Goal: Task Accomplishment & Management: Manage account settings

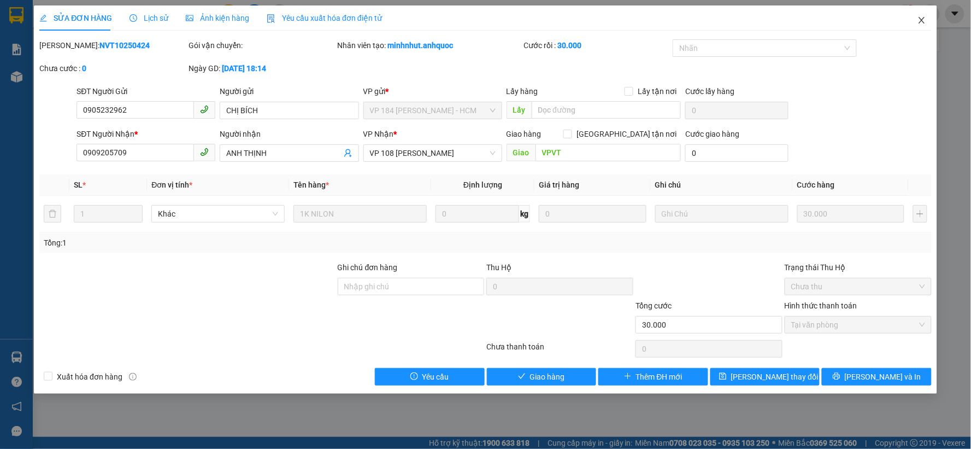
click at [923, 20] on icon "close" at bounding box center [922, 20] width 6 height 7
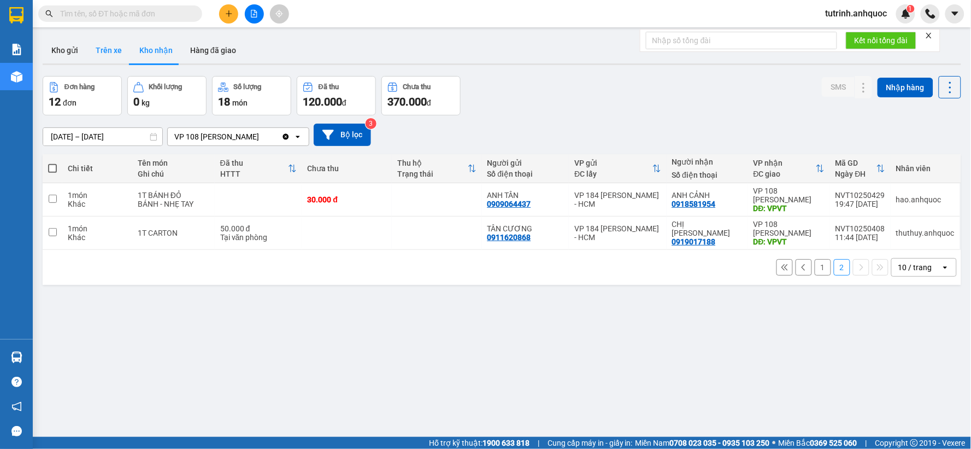
click at [115, 58] on button "Trên xe" at bounding box center [109, 50] width 44 height 26
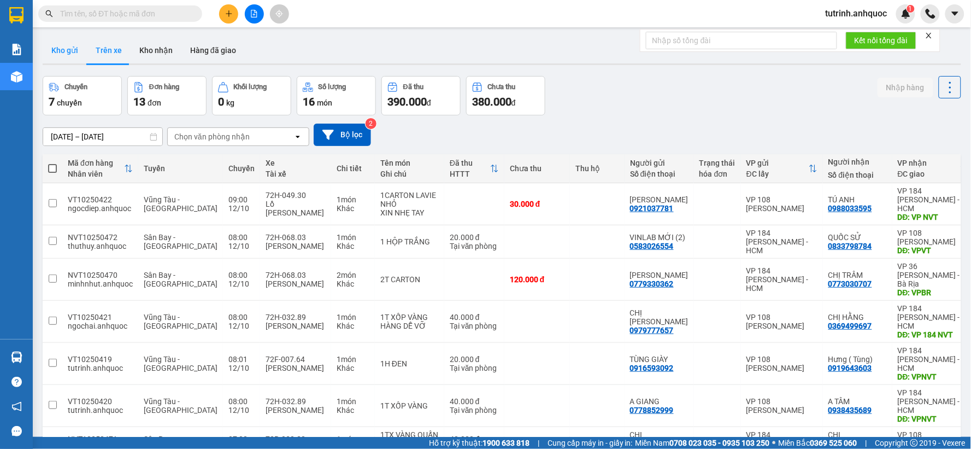
click at [68, 56] on button "Kho gửi" at bounding box center [65, 50] width 44 height 26
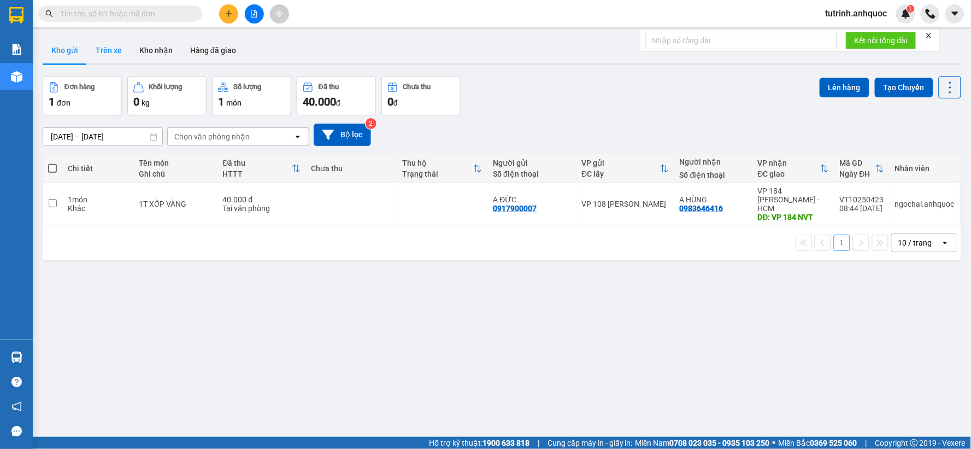
click at [121, 49] on button "Trên xe" at bounding box center [109, 50] width 44 height 26
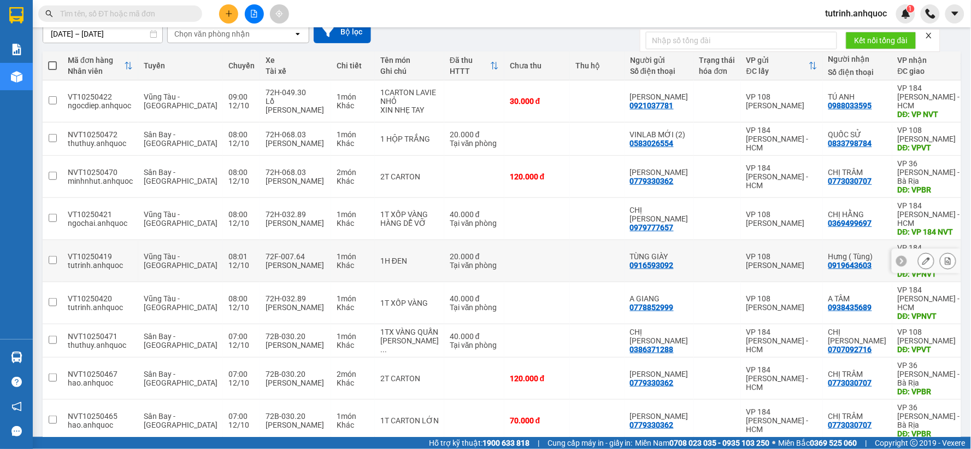
scroll to position [121, 0]
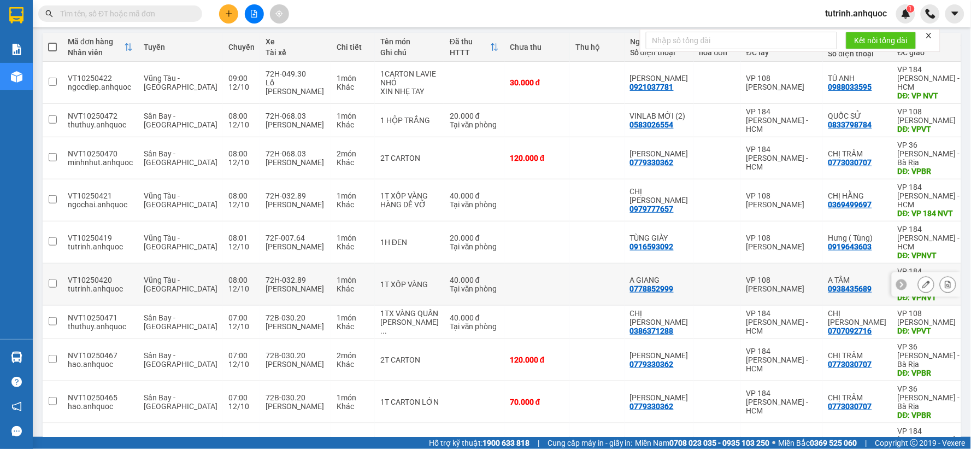
click at [945, 280] on icon at bounding box center [949, 284] width 8 height 8
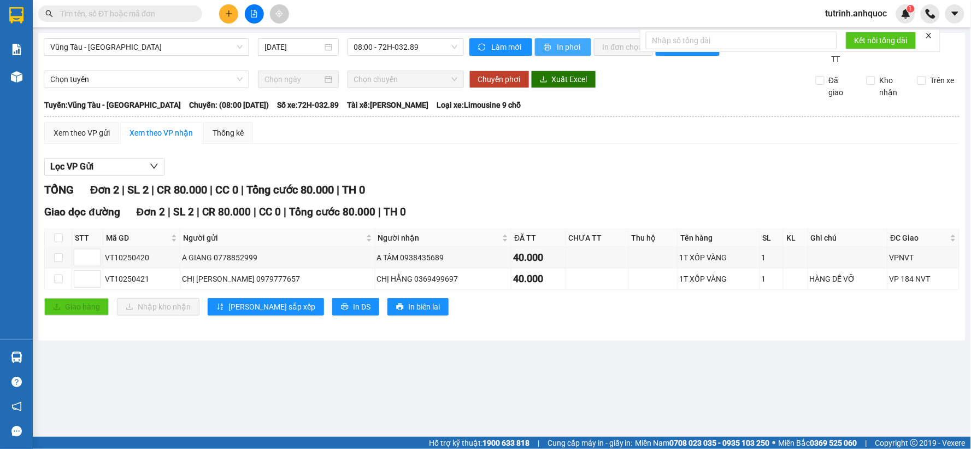
click at [555, 46] on button "In phơi" at bounding box center [563, 46] width 56 height 17
click at [368, 46] on span "08:00 - 72H-032.89" at bounding box center [405, 47] width 103 height 16
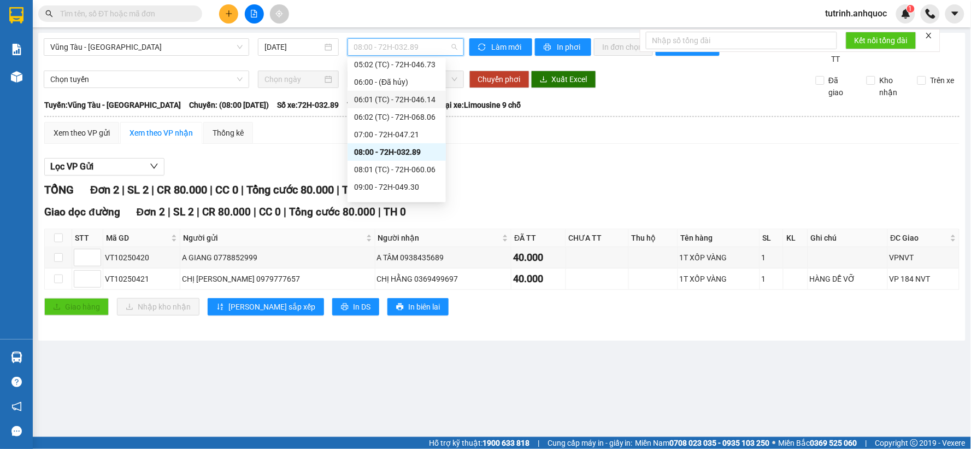
scroll to position [130, 0]
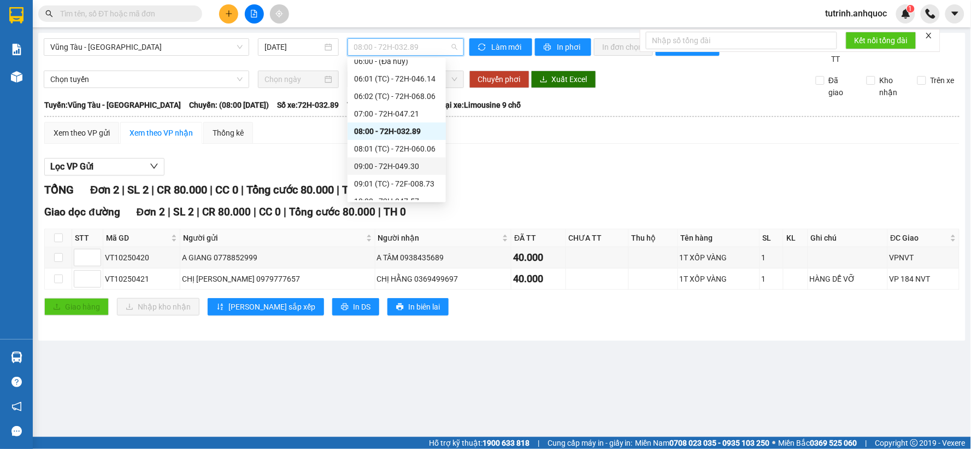
click at [394, 161] on div "09:00 - 72H-049.30" at bounding box center [396, 166] width 85 height 12
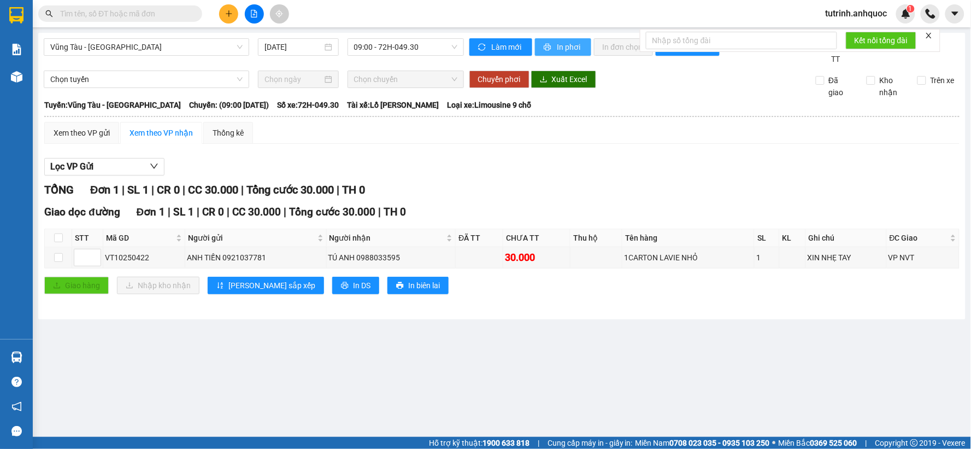
click at [555, 48] on button "In phơi" at bounding box center [563, 46] width 56 height 17
click at [176, 46] on span "Vũng Tàu - [GEOGRAPHIC_DATA]" at bounding box center [146, 47] width 192 height 16
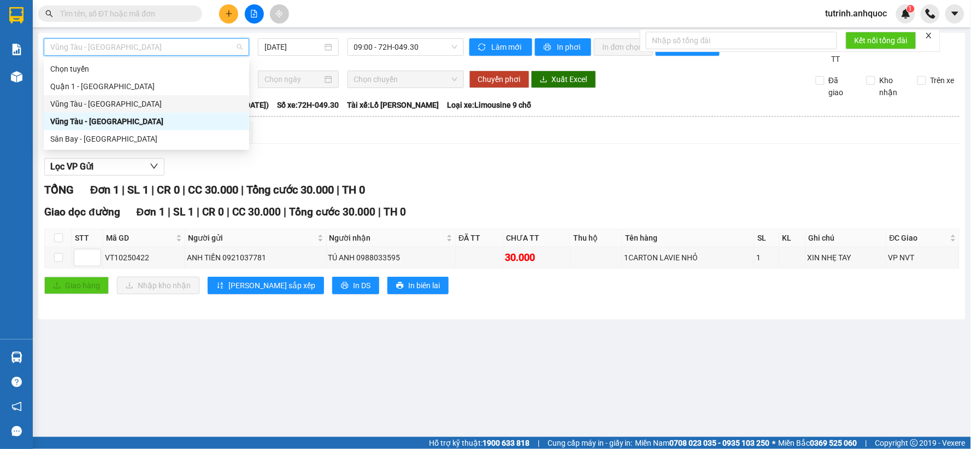
click at [124, 107] on div "Vũng Tàu - [GEOGRAPHIC_DATA]" at bounding box center [146, 104] width 192 height 12
type input "[DATE]"
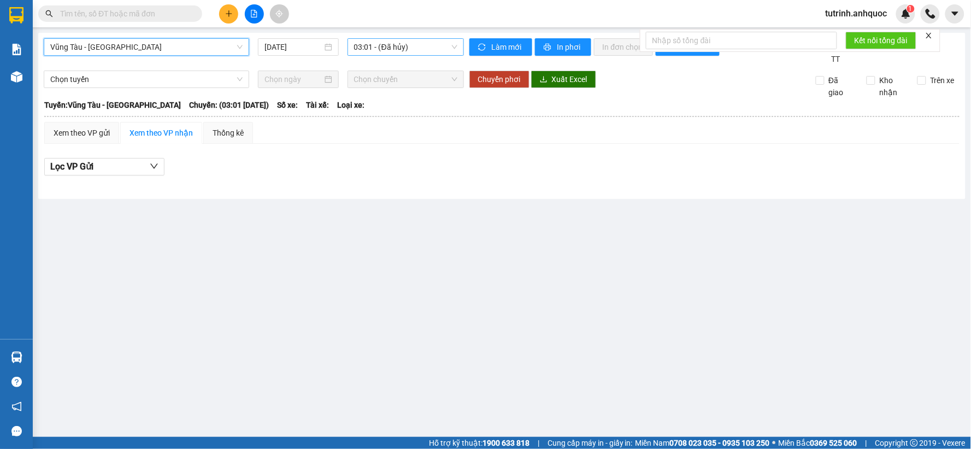
click at [420, 51] on span "03:01 - (Đã hủy)" at bounding box center [405, 47] width 103 height 16
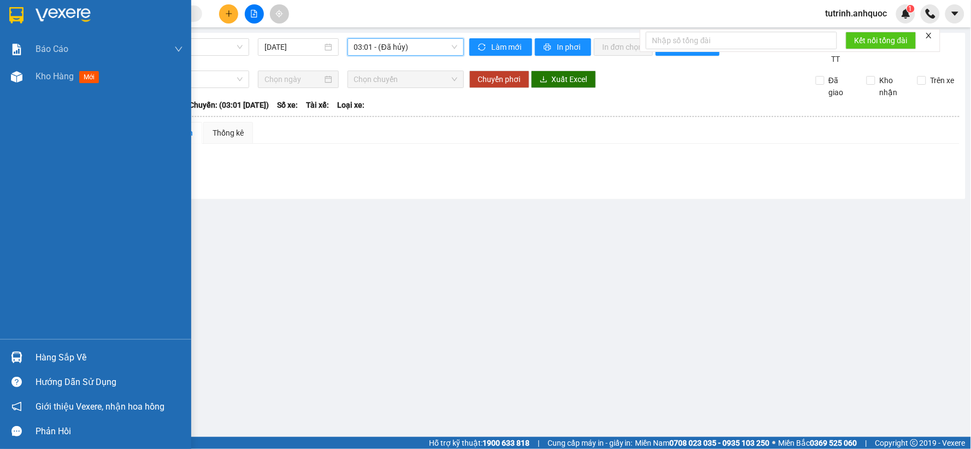
click at [9, 19] on img at bounding box center [16, 15] width 14 height 16
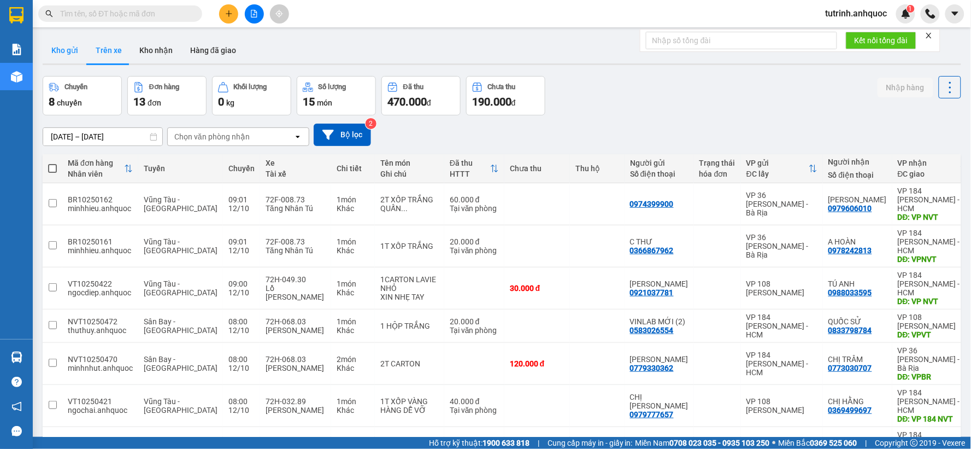
click at [61, 46] on button "Kho gửi" at bounding box center [65, 50] width 44 height 26
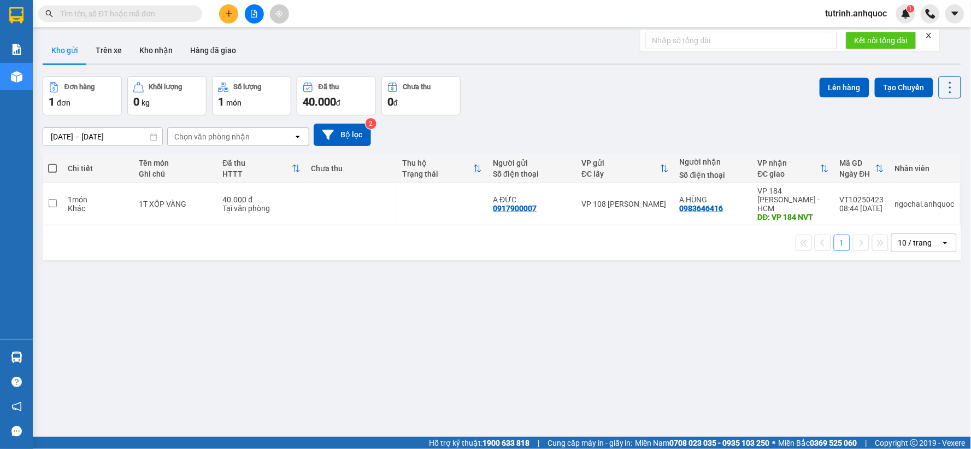
click at [51, 165] on span at bounding box center [52, 168] width 9 height 9
click at [52, 163] on input "checkbox" at bounding box center [52, 163] width 0 height 0
checkbox input "true"
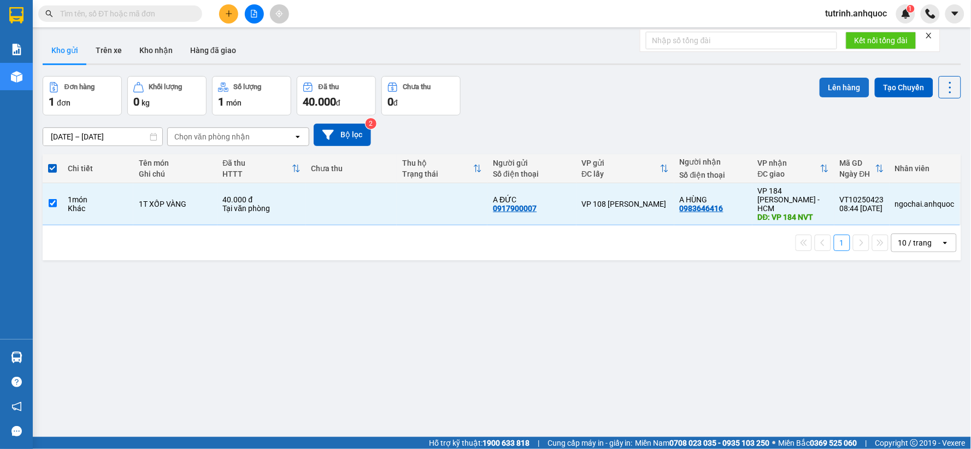
click at [837, 86] on button "Lên hàng" at bounding box center [845, 88] width 50 height 20
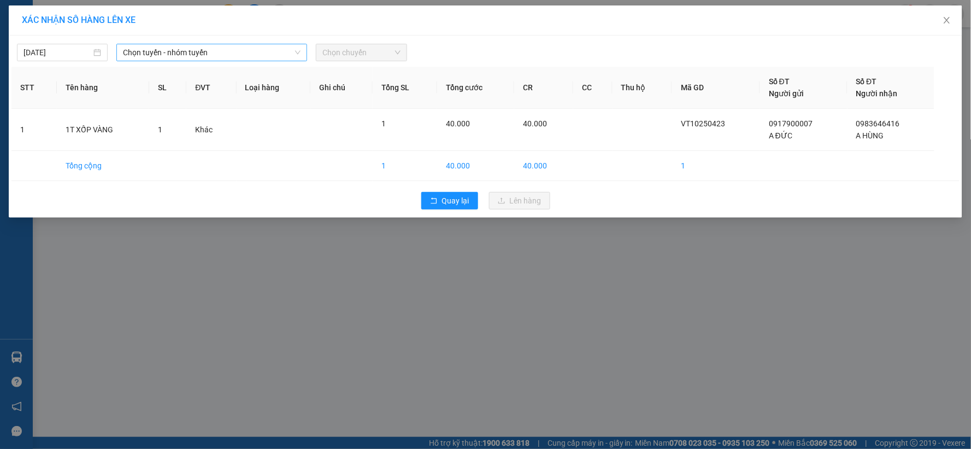
click at [206, 57] on span "Chọn tuyến - nhóm tuyến" at bounding box center [212, 52] width 178 height 16
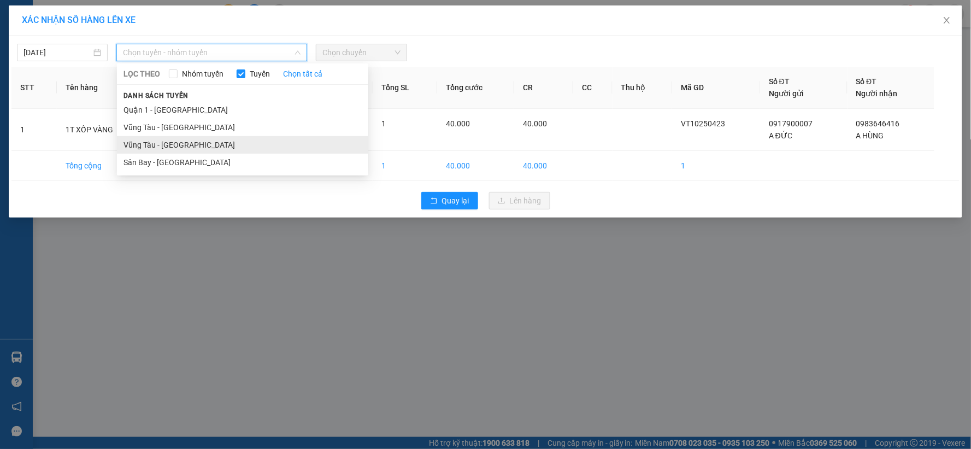
click at [201, 136] on li "Vũng Tàu - [GEOGRAPHIC_DATA]" at bounding box center [242, 144] width 251 height 17
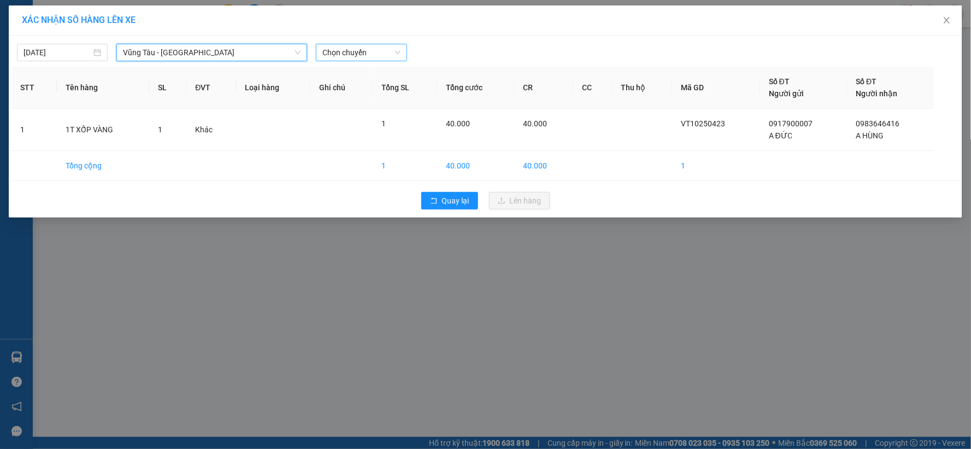
click at [342, 52] on span "Chọn chuyến" at bounding box center [362, 52] width 78 height 16
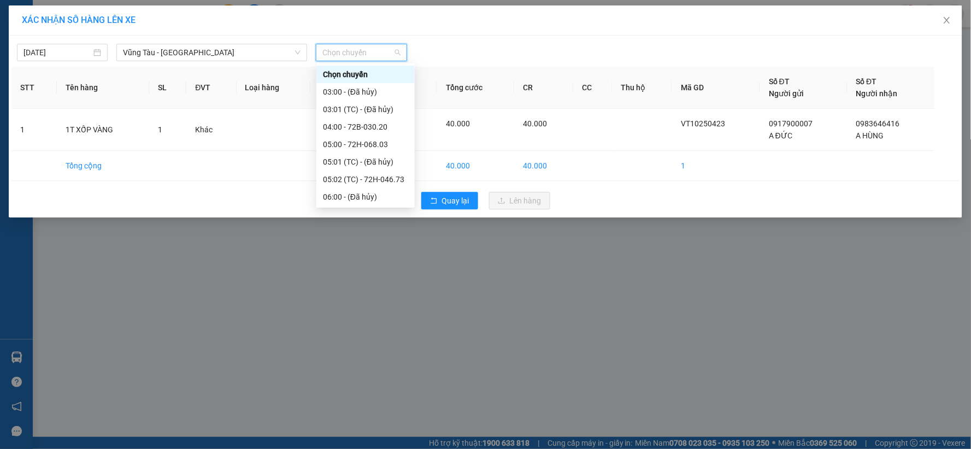
click at [357, 331] on div "10:00 - 72H-047.57" at bounding box center [365, 337] width 85 height 12
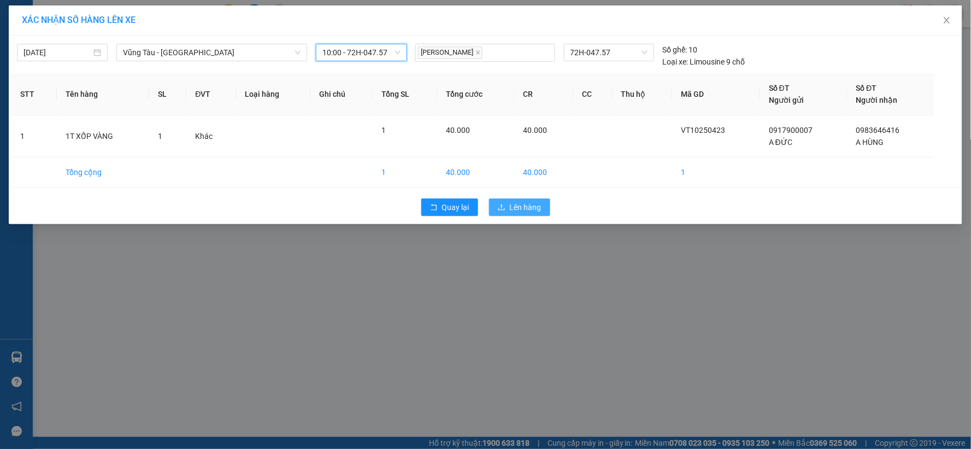
click at [511, 210] on span "Lên hàng" at bounding box center [526, 207] width 32 height 12
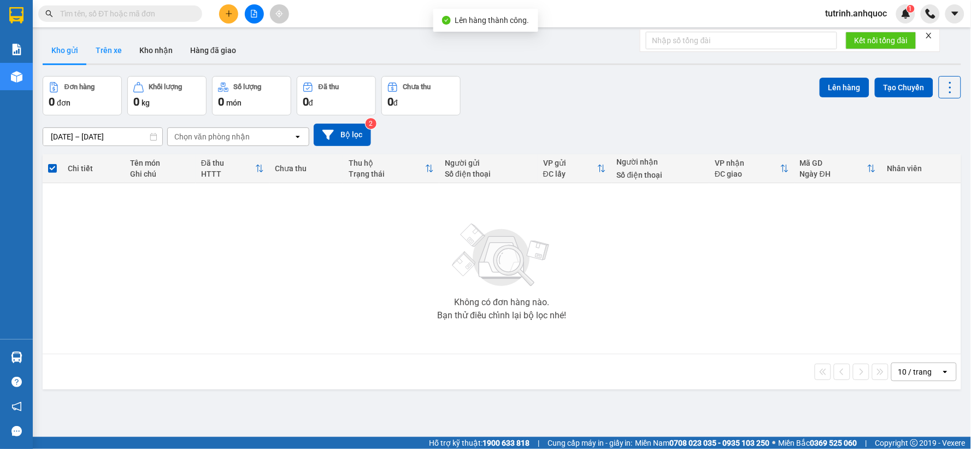
click at [110, 52] on button "Trên xe" at bounding box center [109, 50] width 44 height 26
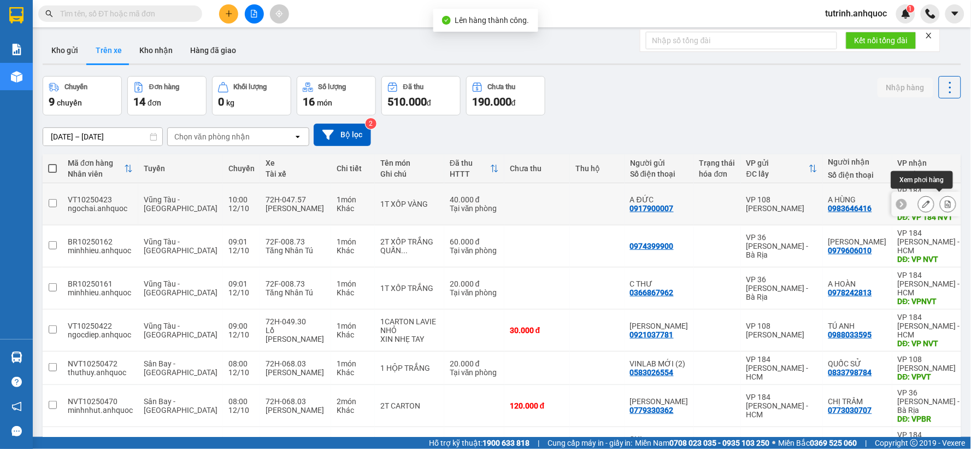
click at [945, 200] on icon at bounding box center [949, 204] width 8 height 8
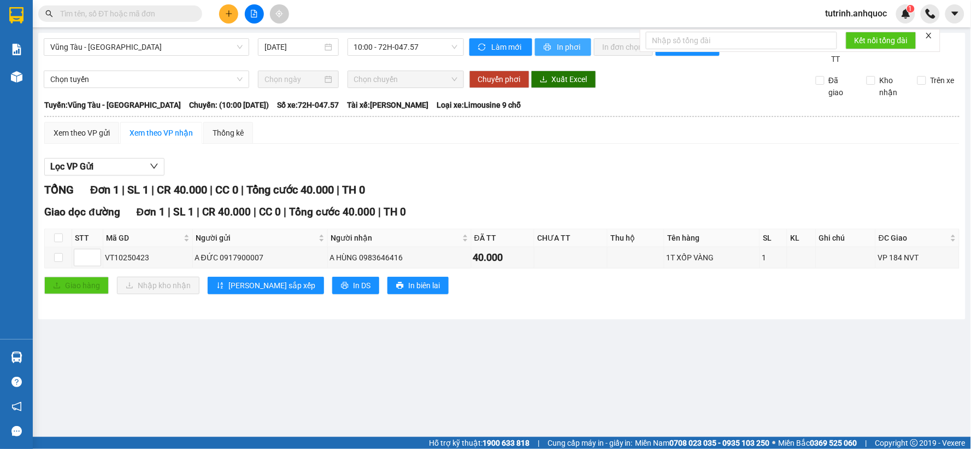
click at [566, 51] on span "In phơi" at bounding box center [570, 47] width 25 height 12
click at [93, 13] on input "text" at bounding box center [124, 14] width 129 height 12
type input "88"
click at [20, 8] on img at bounding box center [16, 15] width 14 height 16
click at [17, 18] on img at bounding box center [16, 15] width 14 height 16
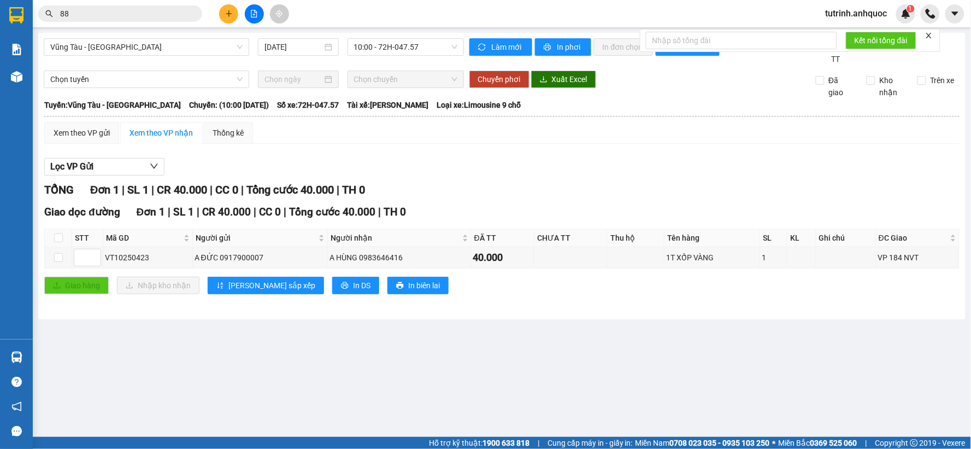
click at [17, 17] on img at bounding box center [16, 15] width 14 height 16
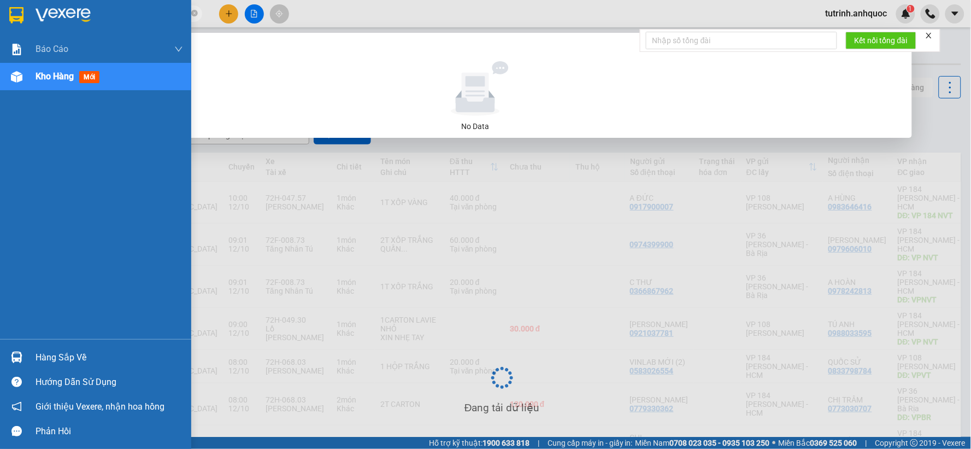
click at [22, 17] on img at bounding box center [16, 15] width 14 height 16
click at [21, 17] on img at bounding box center [16, 15] width 14 height 16
click at [19, 17] on img at bounding box center [16, 15] width 14 height 16
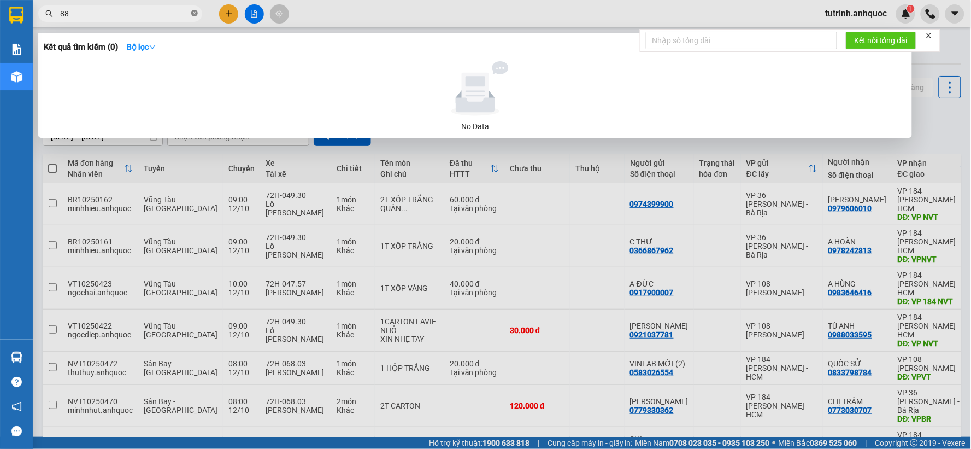
click at [192, 11] on icon "close-circle" at bounding box center [194, 13] width 7 height 7
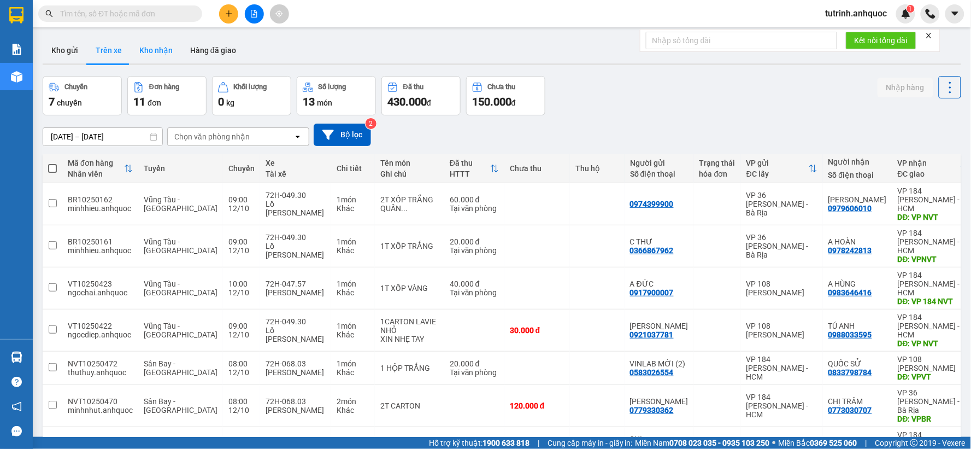
click at [165, 45] on button "Kho nhận" at bounding box center [156, 50] width 51 height 26
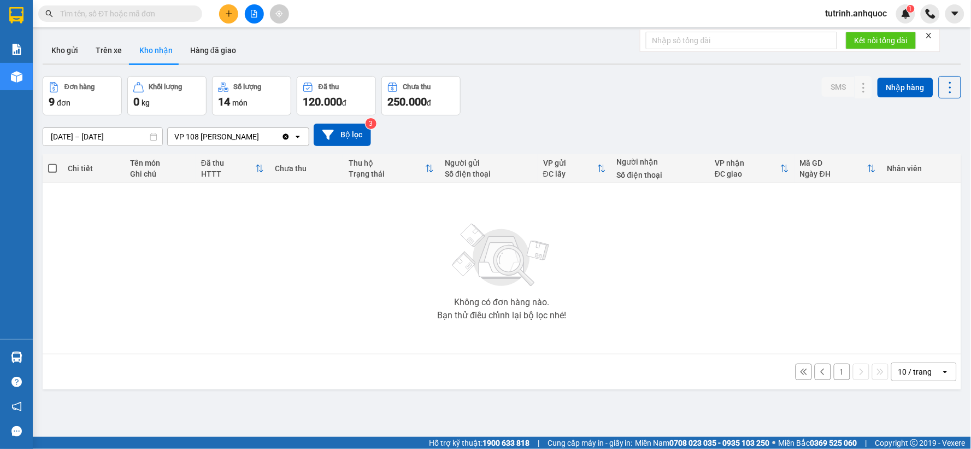
click at [107, 128] on input "[DATE] – [DATE]" at bounding box center [102, 136] width 119 height 17
click at [835, 364] on button "1" at bounding box center [842, 372] width 16 height 16
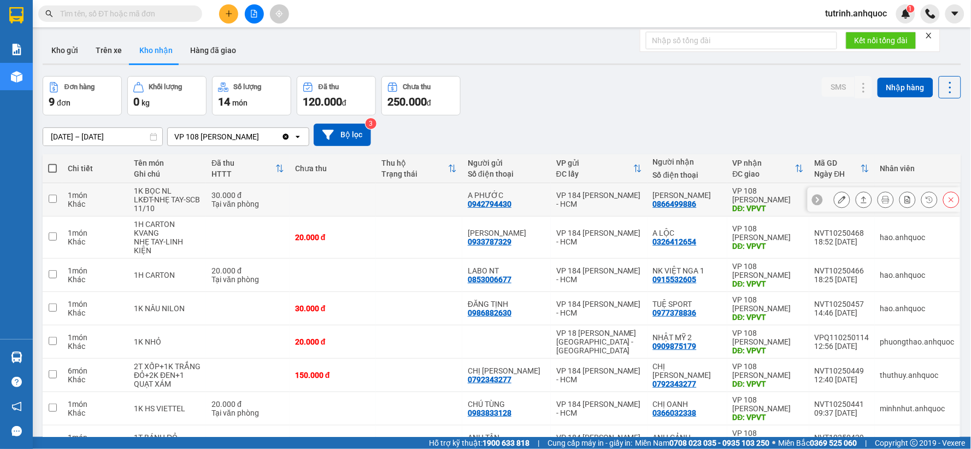
click at [839, 196] on icon at bounding box center [843, 200] width 8 height 8
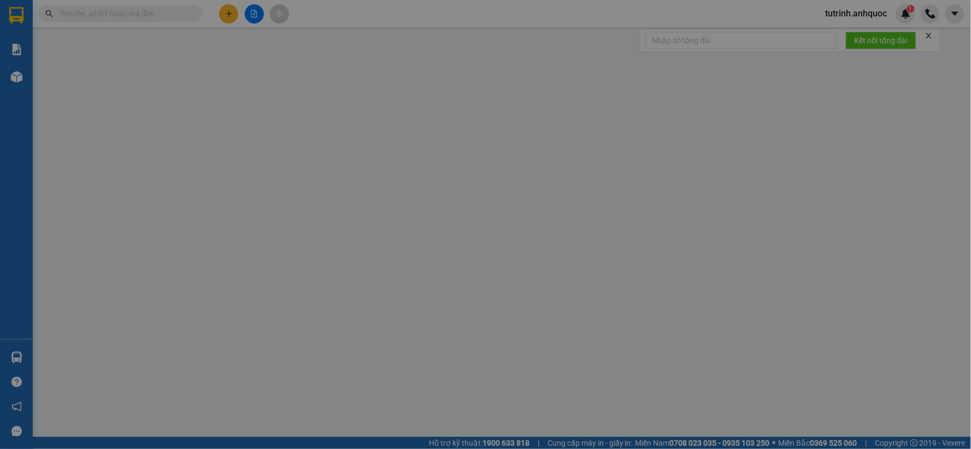
type input "0942794430"
type input "A PHƯỚC"
type input "0866499886"
type input "[PERSON_NAME]"
type input "VPVT"
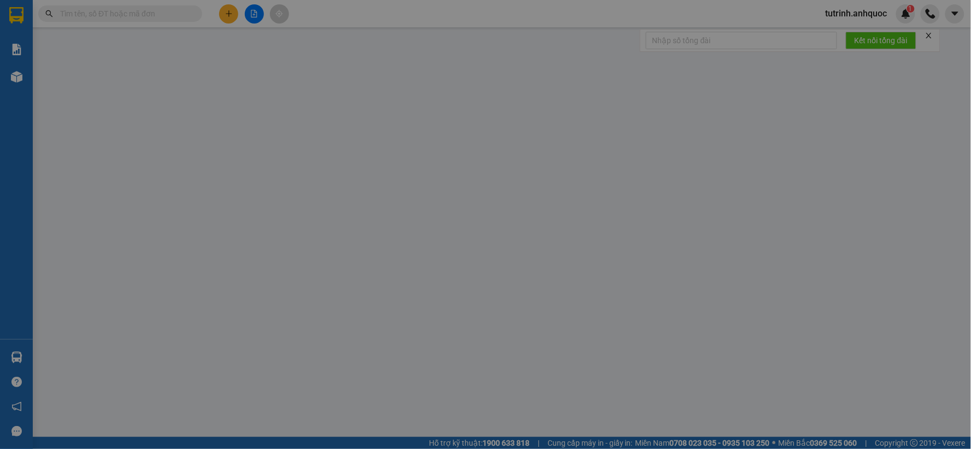
type input "30.000"
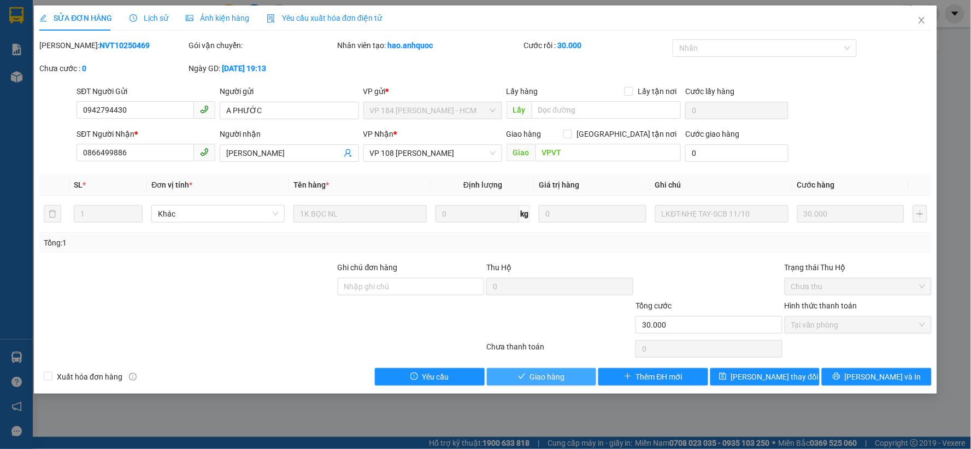
click at [554, 374] on span "Giao hàng" at bounding box center [547, 377] width 35 height 12
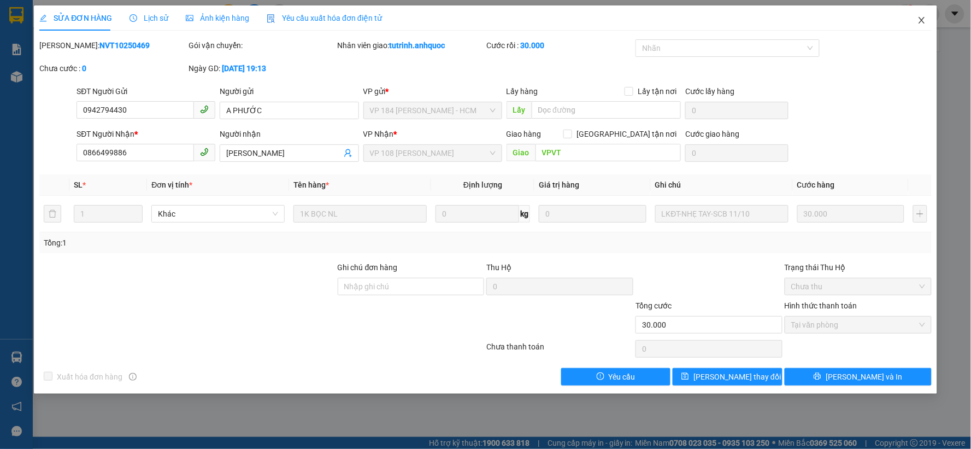
click at [922, 14] on span "Close" at bounding box center [922, 20] width 31 height 31
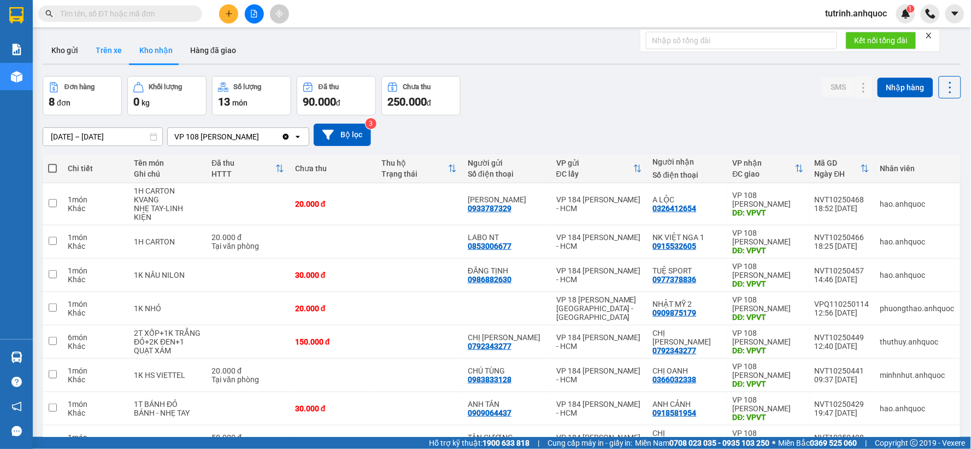
click at [112, 49] on button "Trên xe" at bounding box center [109, 50] width 44 height 26
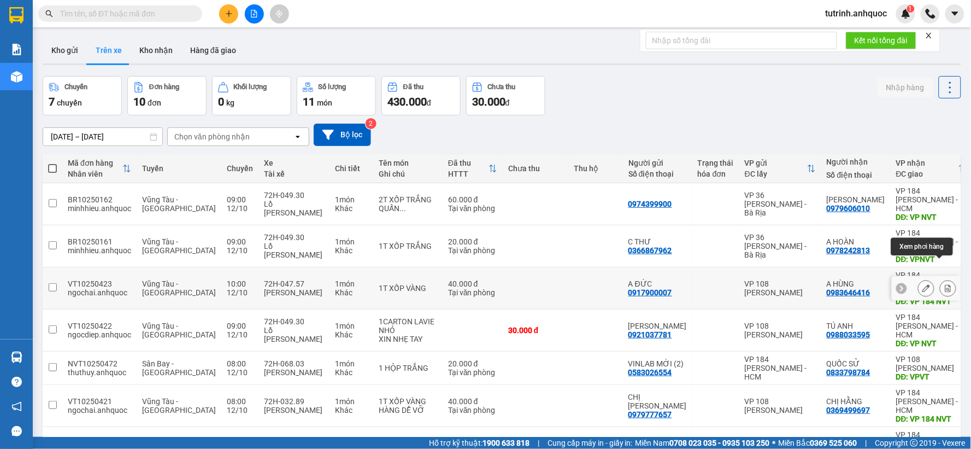
click at [945, 284] on icon at bounding box center [949, 288] width 8 height 8
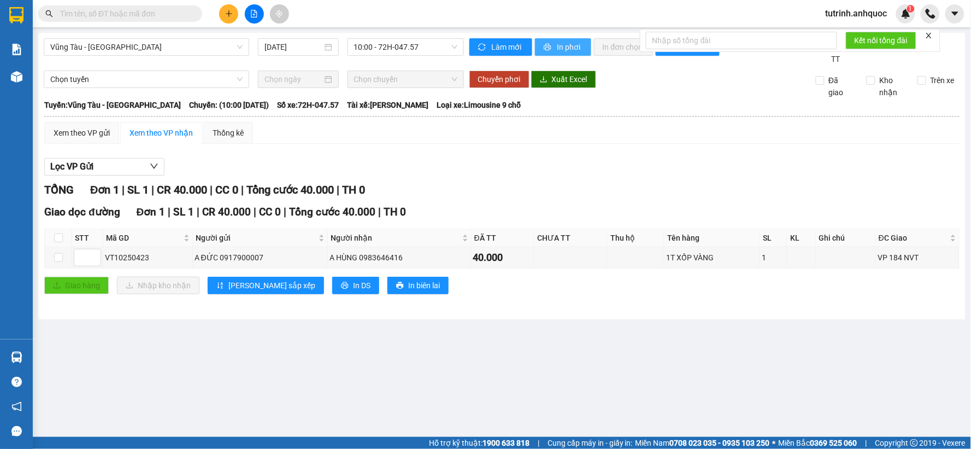
click at [550, 48] on span "printer" at bounding box center [548, 47] width 9 height 9
click at [139, 53] on span "Vũng Tàu - [GEOGRAPHIC_DATA]" at bounding box center [146, 47] width 192 height 16
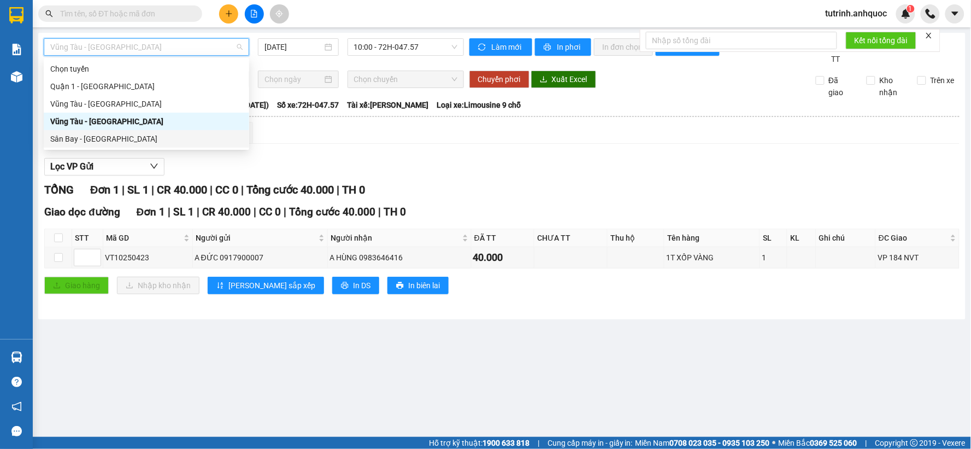
click at [110, 139] on div "Sân Bay - [GEOGRAPHIC_DATA]" at bounding box center [146, 139] width 192 height 12
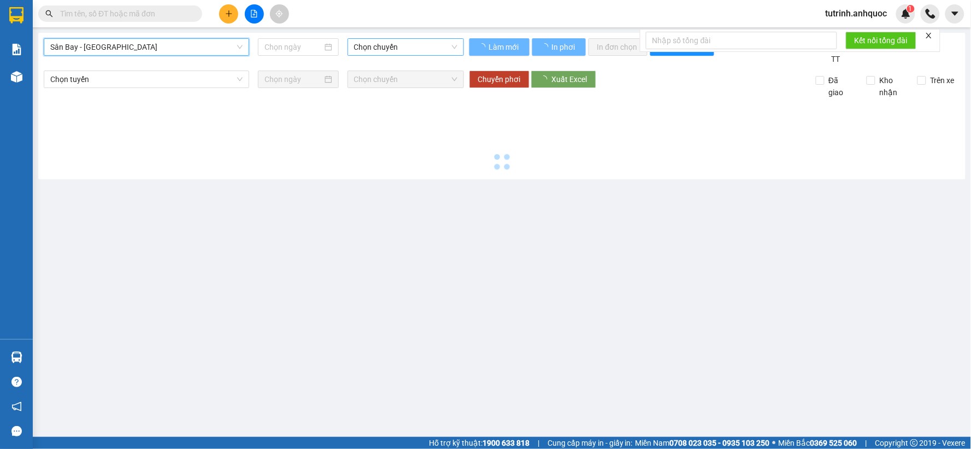
type input "[DATE]"
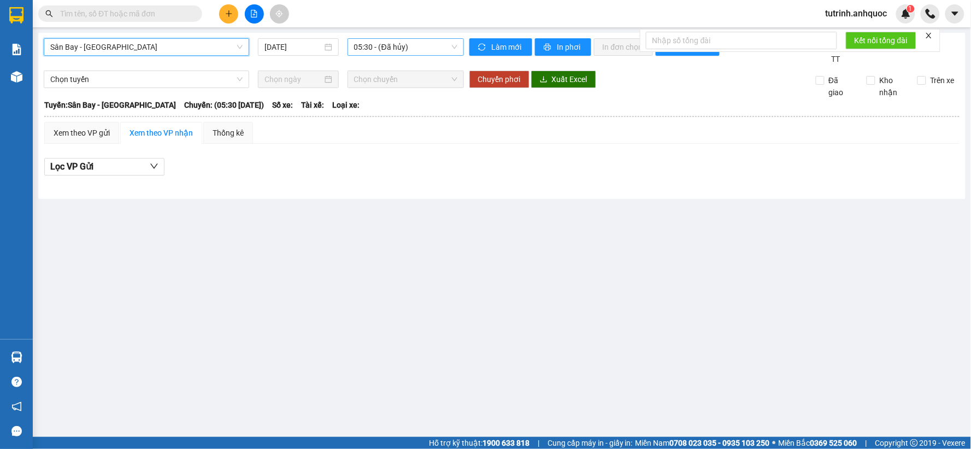
click at [369, 48] on span "05:30 - (Đã hủy)" at bounding box center [405, 47] width 103 height 16
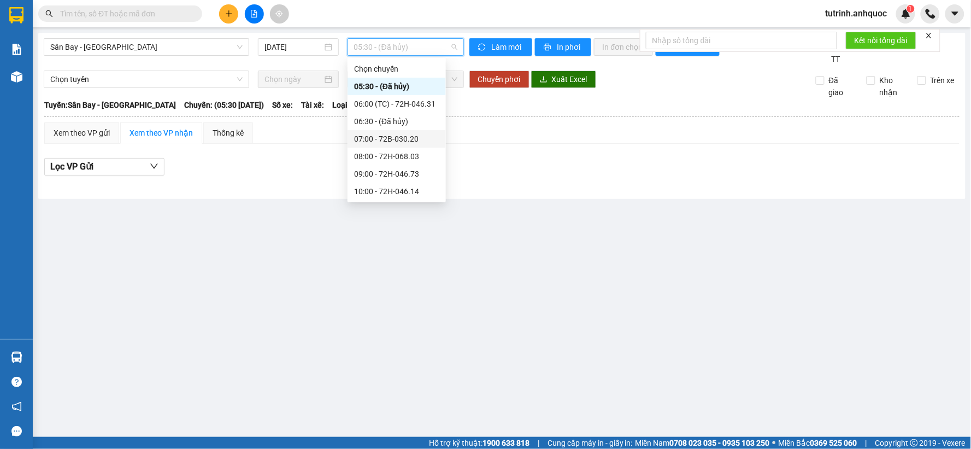
click at [412, 137] on div "07:00 - 72B-030.20" at bounding box center [396, 139] width 85 height 12
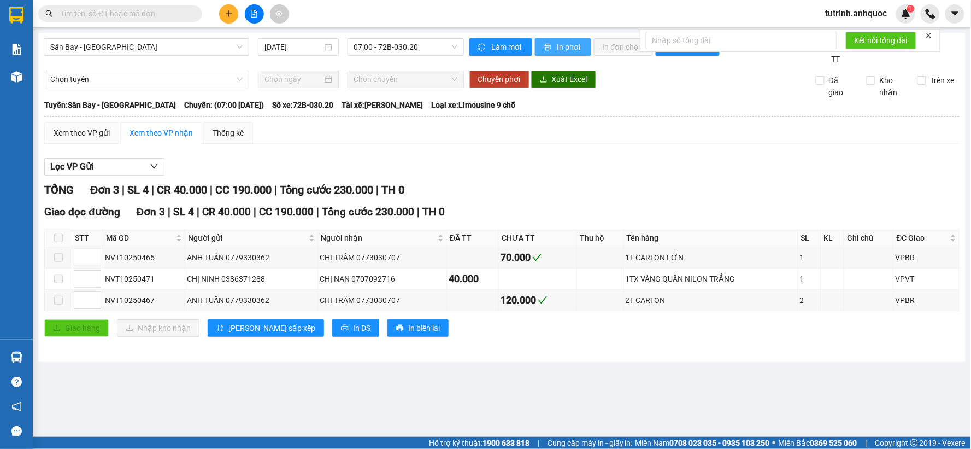
click at [561, 46] on span "In phơi" at bounding box center [570, 47] width 25 height 12
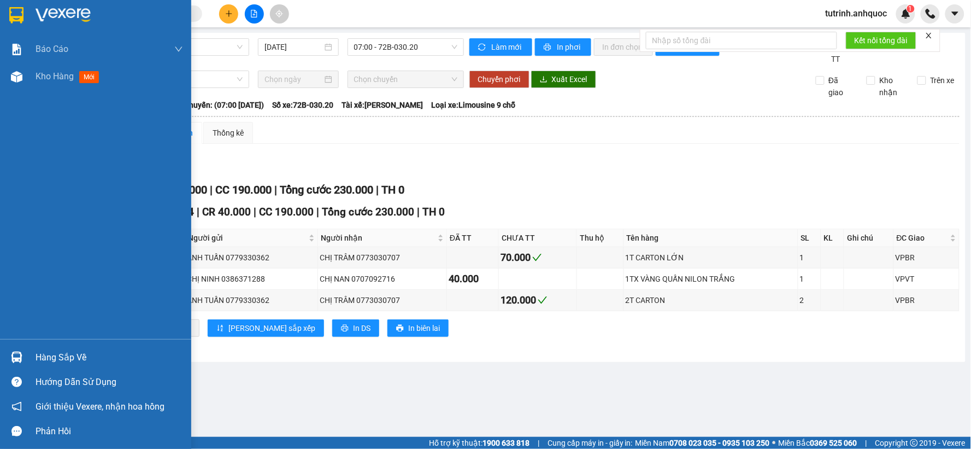
click at [13, 14] on img at bounding box center [16, 15] width 14 height 16
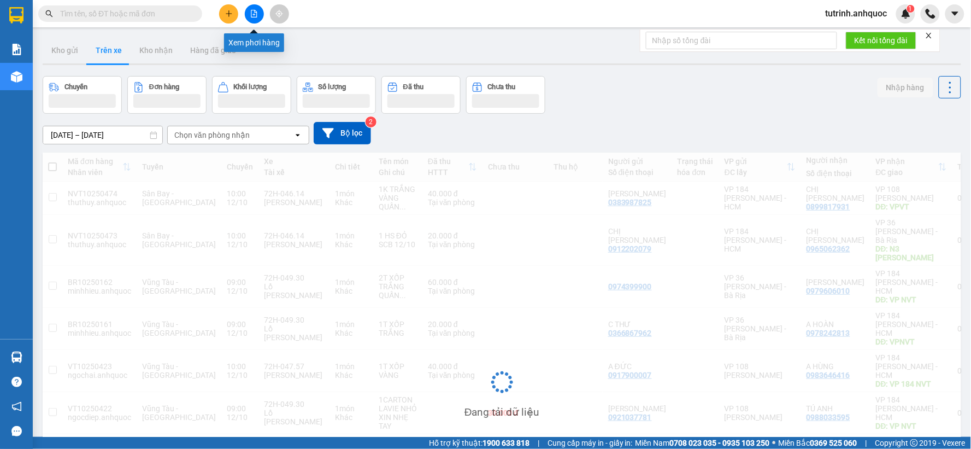
click at [231, 17] on icon "plus" at bounding box center [229, 14] width 8 height 8
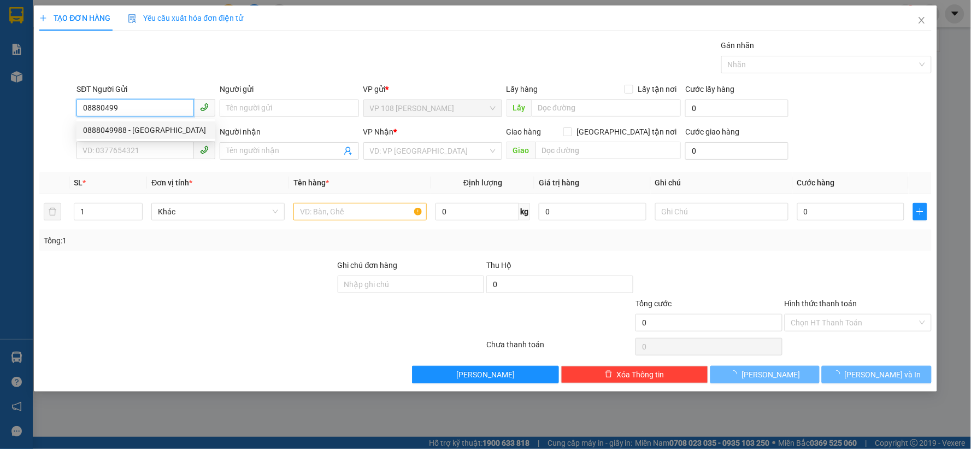
click at [128, 126] on div "0888049988 - [GEOGRAPHIC_DATA]" at bounding box center [146, 130] width 126 height 12
type input "0888049988"
type input "ANH HÀ"
type input "0909088220"
type input "[DEMOGRAPHIC_DATA]"
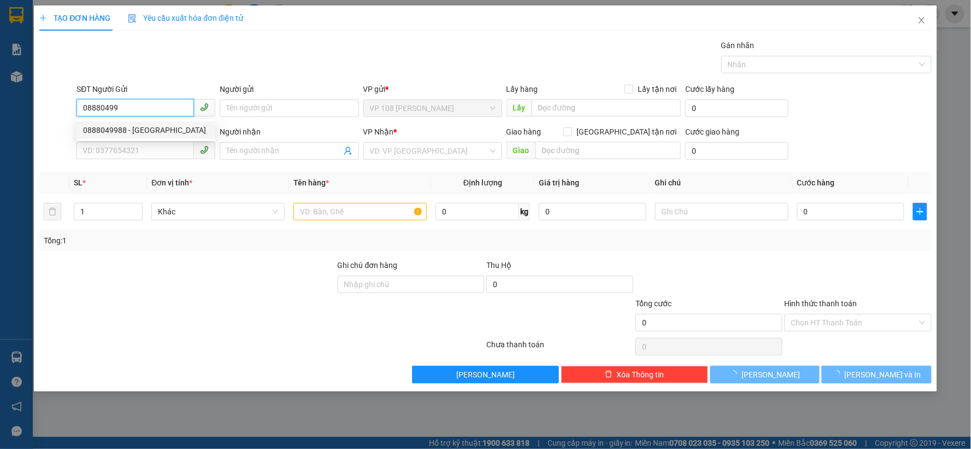
type input "VPNVT"
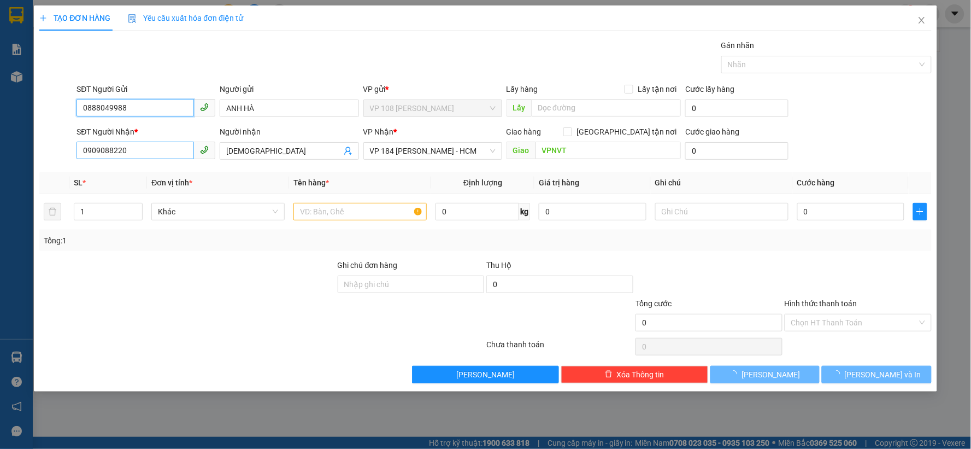
type input "20.000"
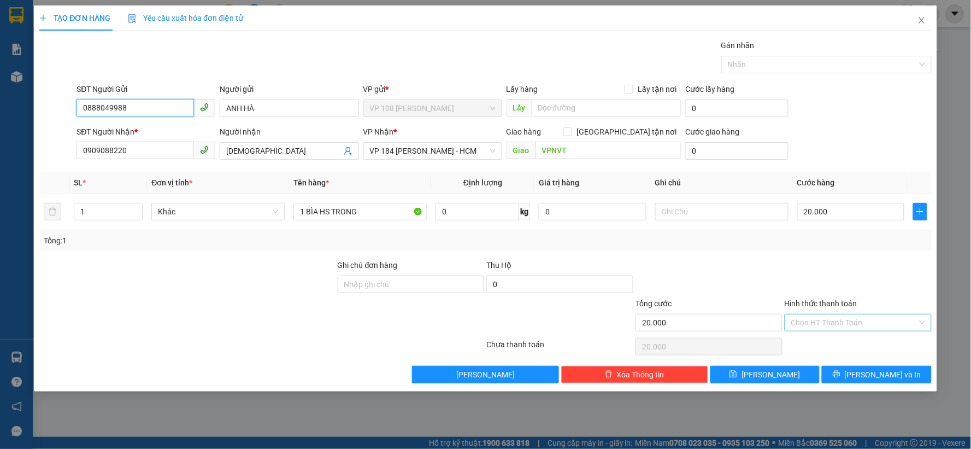
type input "0888049988"
click at [840, 326] on input "Hình thức thanh toán" at bounding box center [855, 322] width 126 height 16
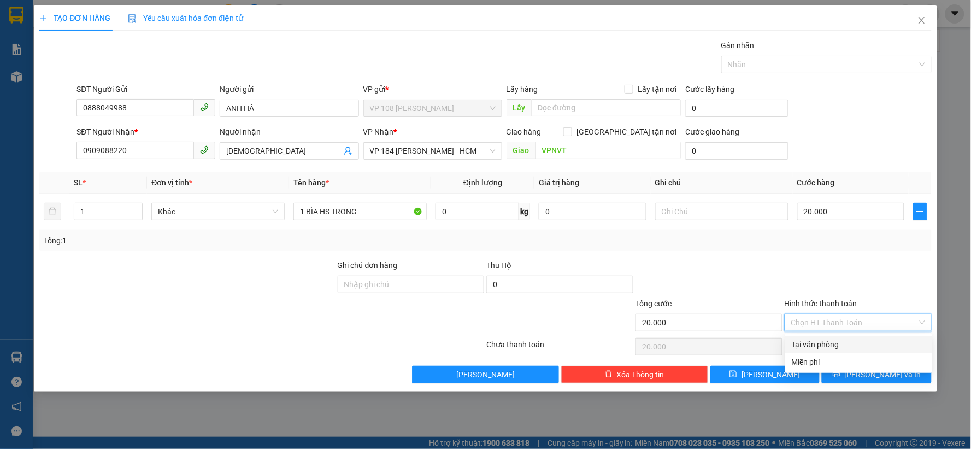
click at [837, 339] on div "Tại văn phòng" at bounding box center [859, 344] width 134 height 12
type input "0"
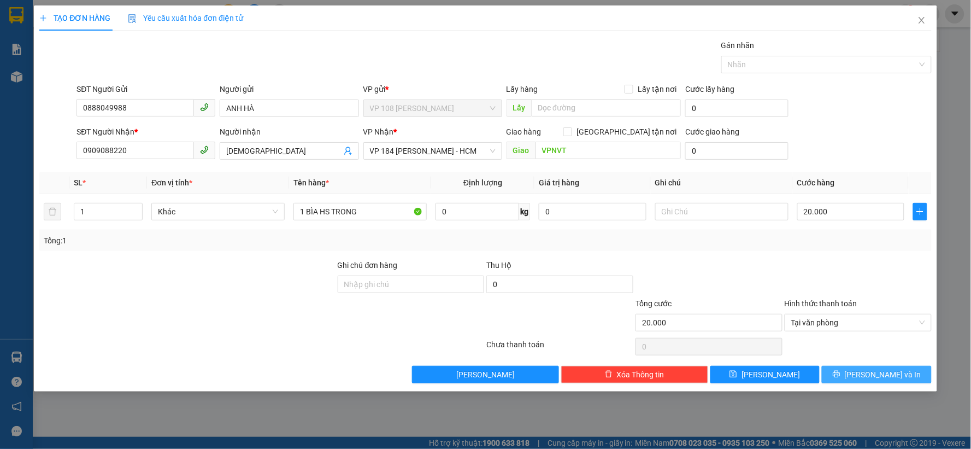
click at [872, 371] on span "[PERSON_NAME] và In" at bounding box center [883, 374] width 77 height 12
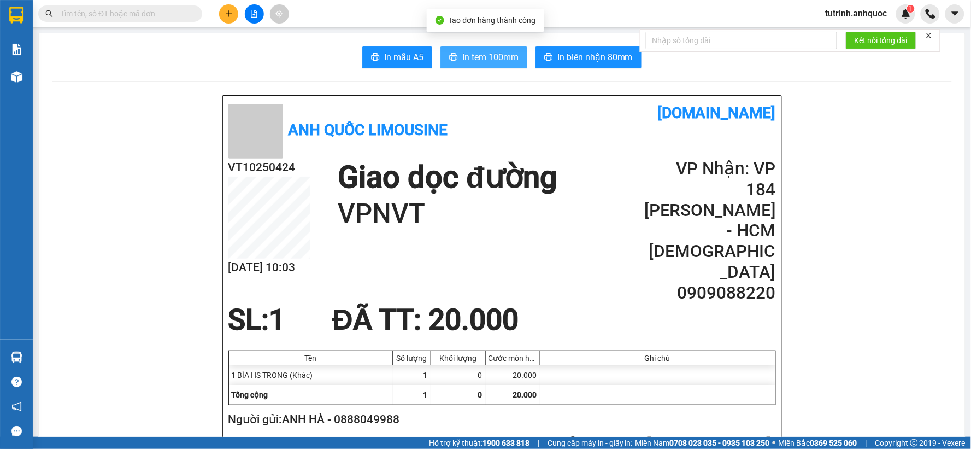
click at [478, 61] on span "In tem 100mm" at bounding box center [490, 57] width 56 height 14
click at [476, 60] on span "In tem 100mm" at bounding box center [490, 57] width 56 height 14
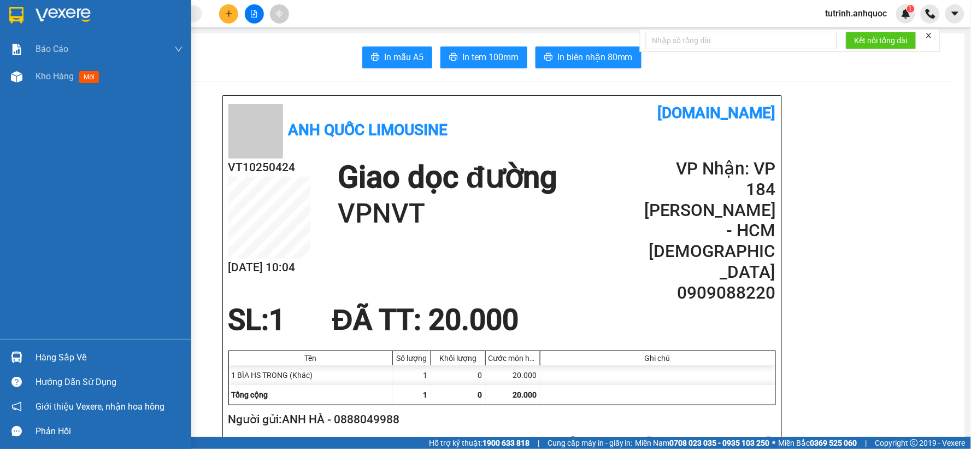
click at [26, 10] on div at bounding box center [95, 18] width 191 height 36
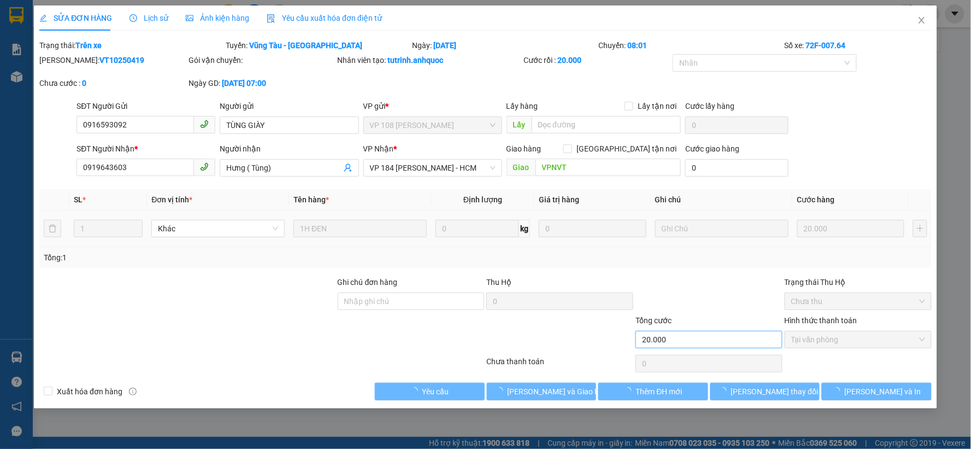
type input "0916593092"
type input "TÙNG GIÀY"
type input "0919643603"
type input "Hưng ( Tùng)"
type input "VPNVT"
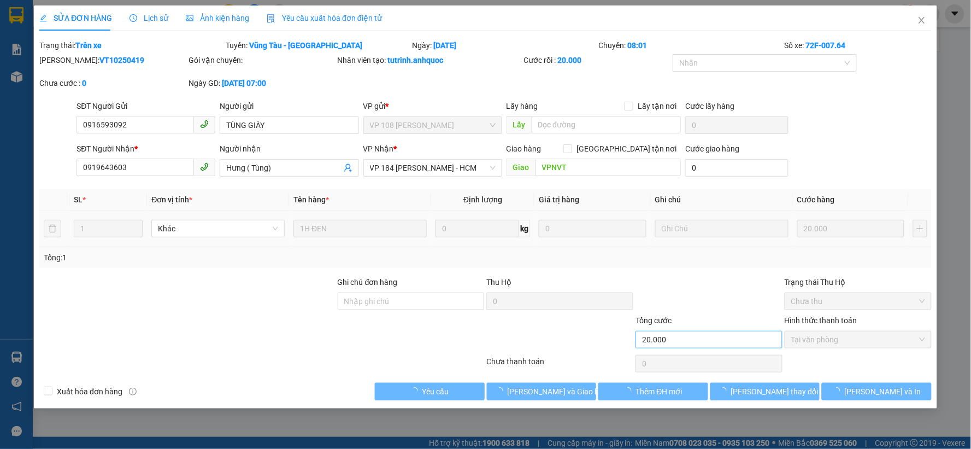
type input "20.000"
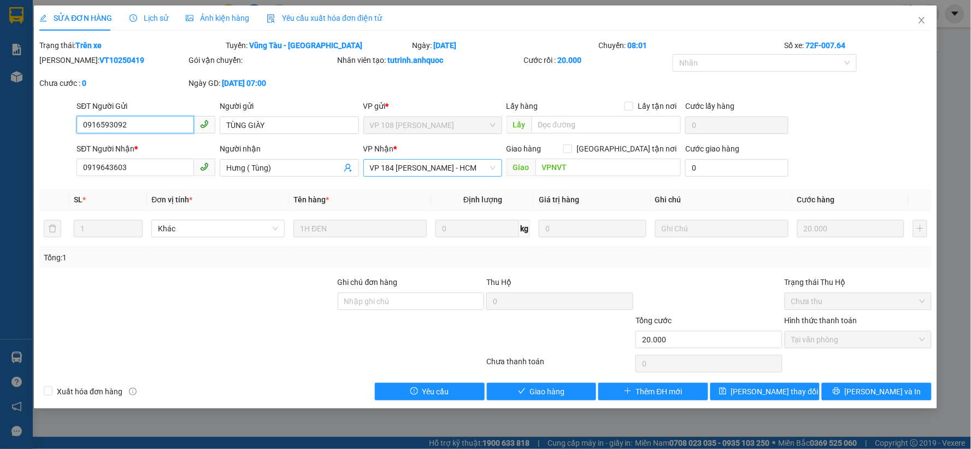
click at [402, 166] on span "VP 184 [PERSON_NAME] - HCM" at bounding box center [433, 168] width 126 height 16
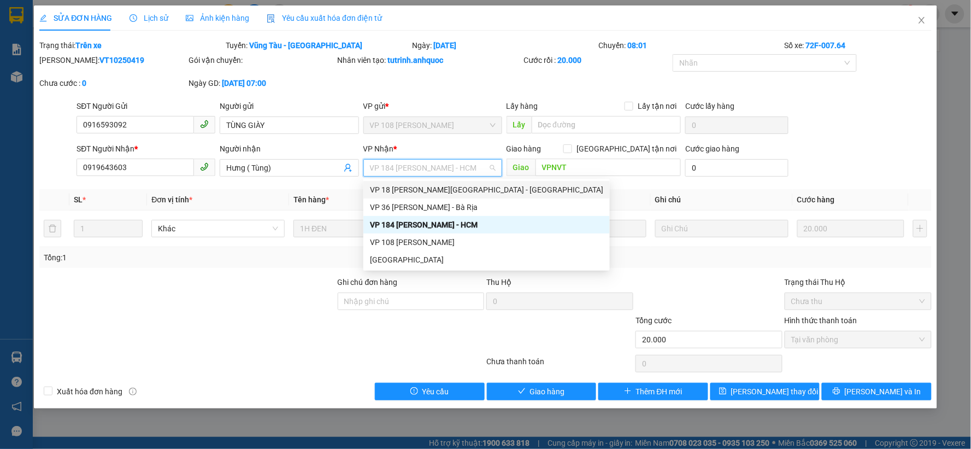
click at [425, 187] on div "VP 18 [PERSON_NAME][GEOGRAPHIC_DATA] - [GEOGRAPHIC_DATA]" at bounding box center [486, 190] width 233 height 12
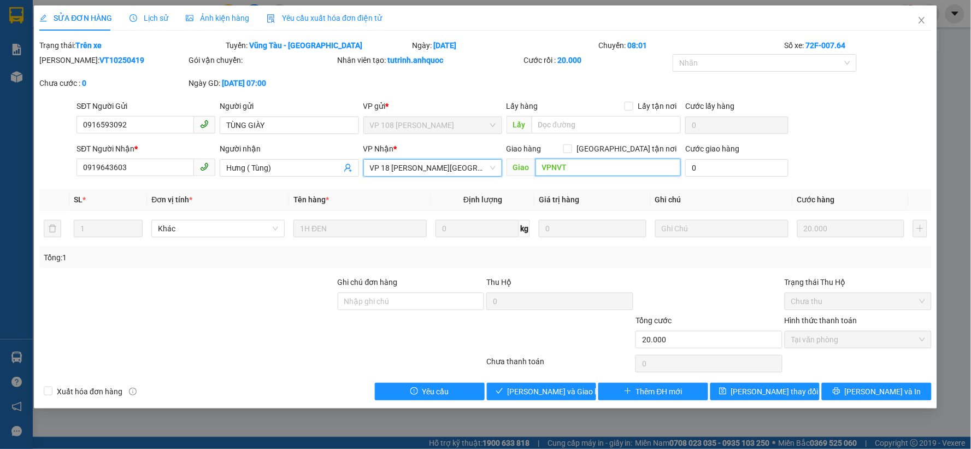
click at [593, 170] on input "VPNVT" at bounding box center [609, 167] width 146 height 17
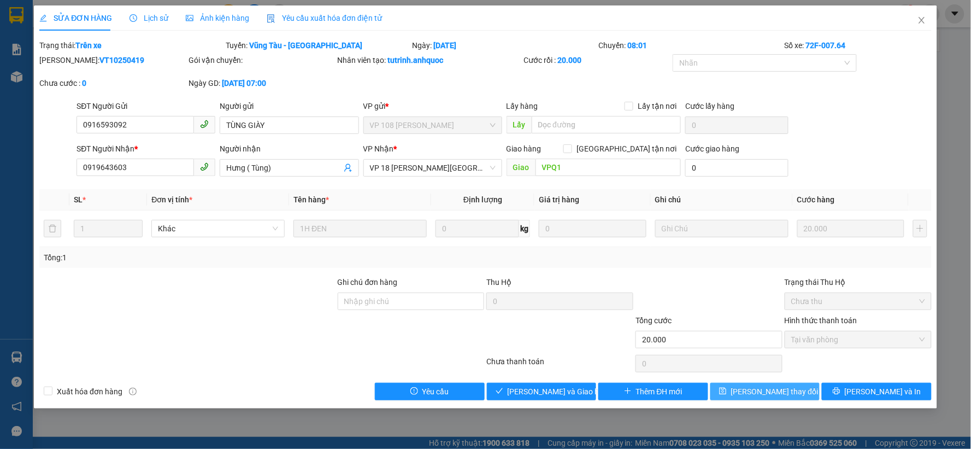
click at [783, 395] on span "[PERSON_NAME] thay đổi" at bounding box center [774, 391] width 87 height 12
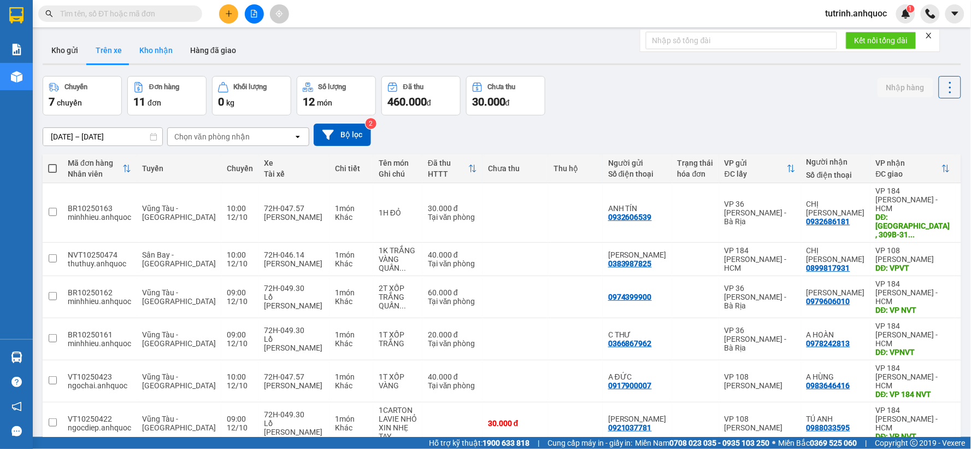
click at [138, 45] on button "Kho nhận" at bounding box center [156, 50] width 51 height 26
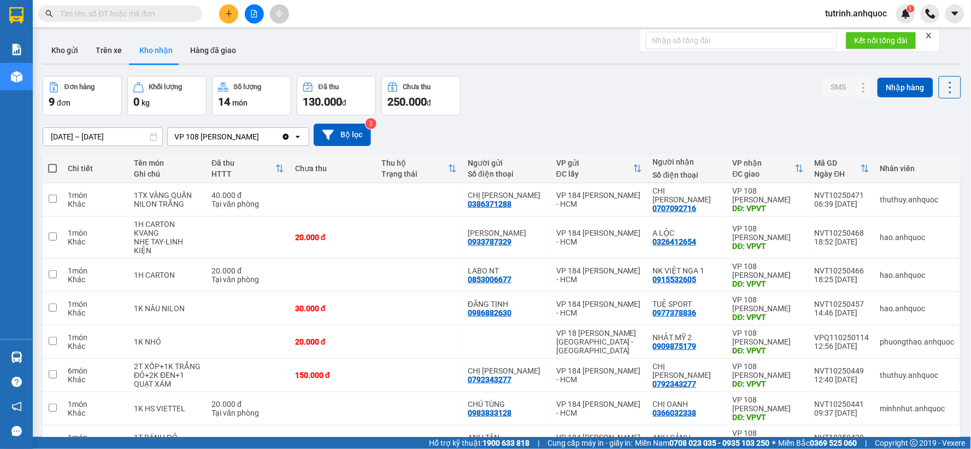
click at [116, 14] on input "text" at bounding box center [124, 14] width 129 height 12
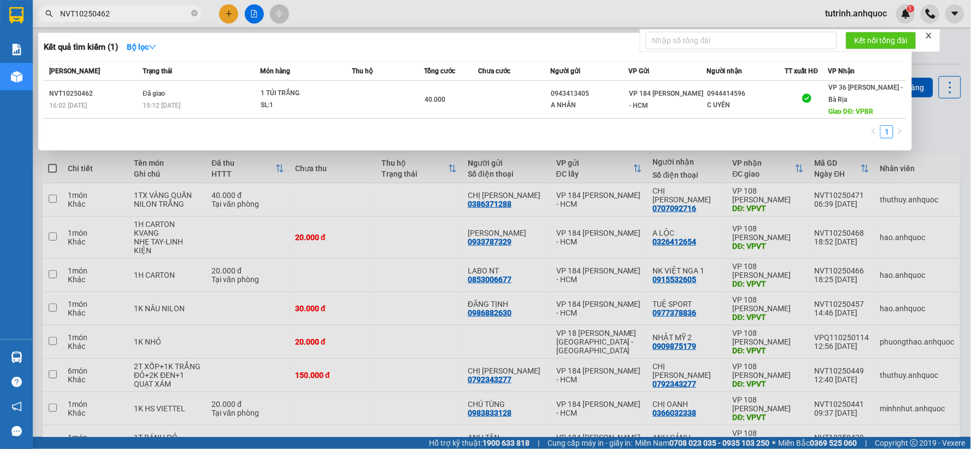
type input "NVT10250462"
click at [365, 3] on div at bounding box center [485, 224] width 971 height 449
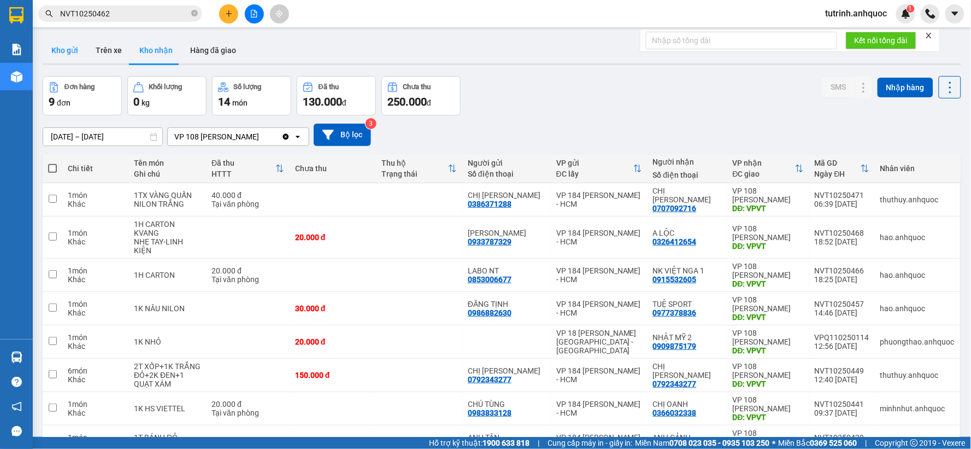
click at [77, 51] on button "Kho gửi" at bounding box center [65, 50] width 44 height 26
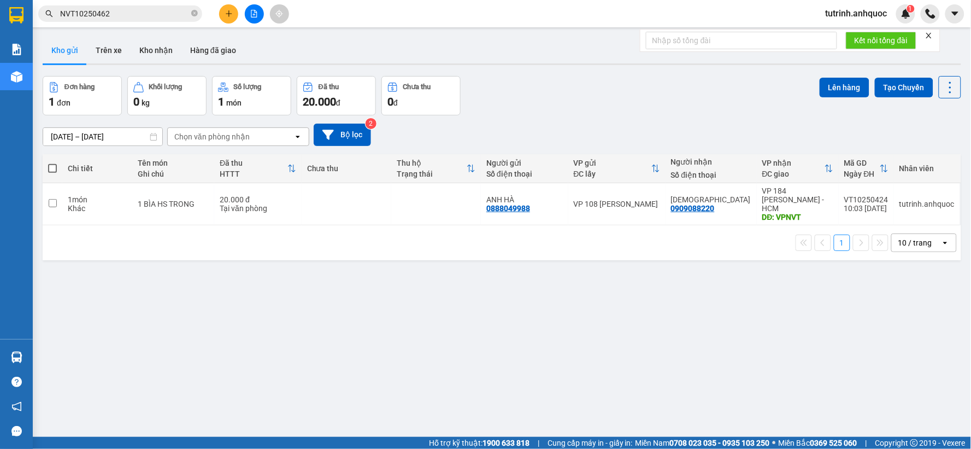
click at [54, 165] on span at bounding box center [52, 168] width 9 height 9
click at [52, 163] on input "checkbox" at bounding box center [52, 163] width 0 height 0
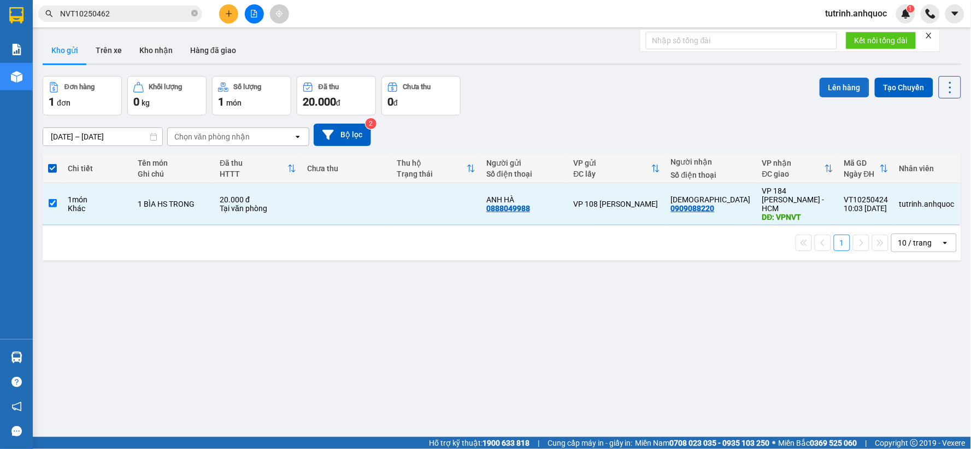
click at [831, 78] on button "Lên hàng" at bounding box center [845, 88] width 50 height 20
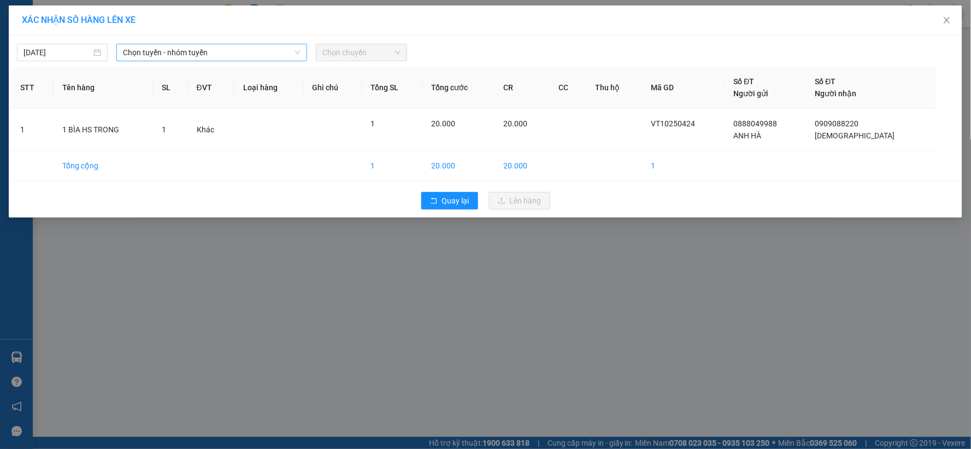
click at [176, 55] on span "Chọn tuyến - nhóm tuyến" at bounding box center [212, 52] width 178 height 16
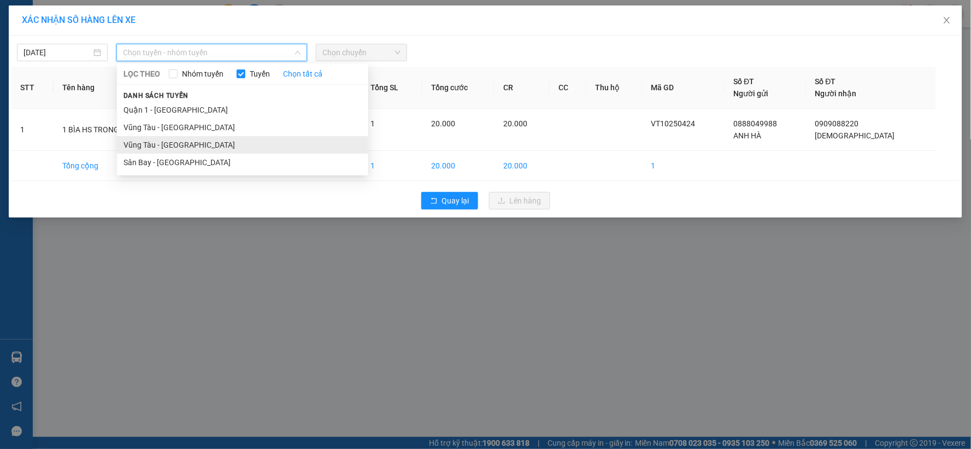
click at [160, 138] on li "Vũng Tàu - [GEOGRAPHIC_DATA]" at bounding box center [242, 144] width 251 height 17
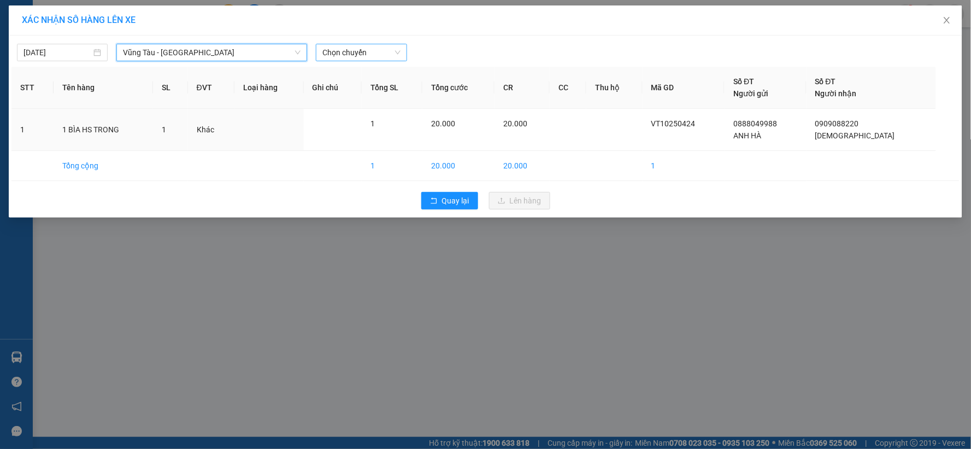
click at [378, 57] on span "Chọn chuyến" at bounding box center [362, 52] width 78 height 16
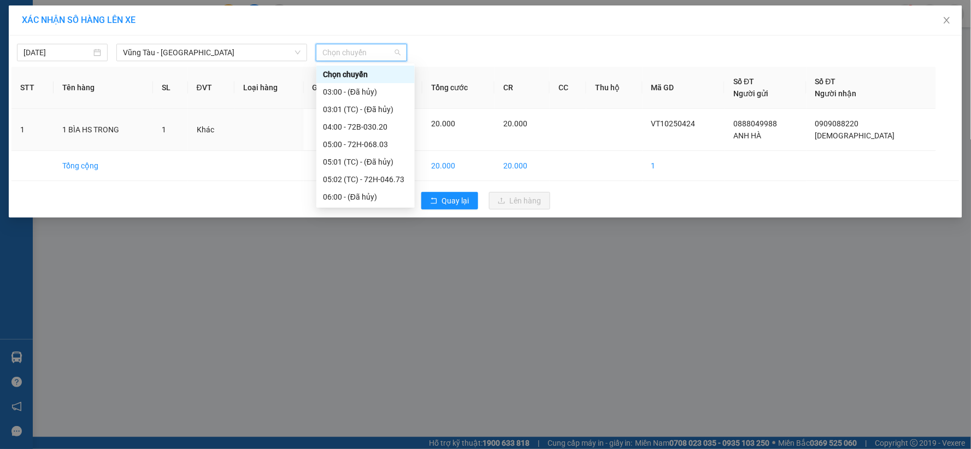
click at [373, 348] on div "11:00 - 72H-060.03" at bounding box center [365, 354] width 85 height 12
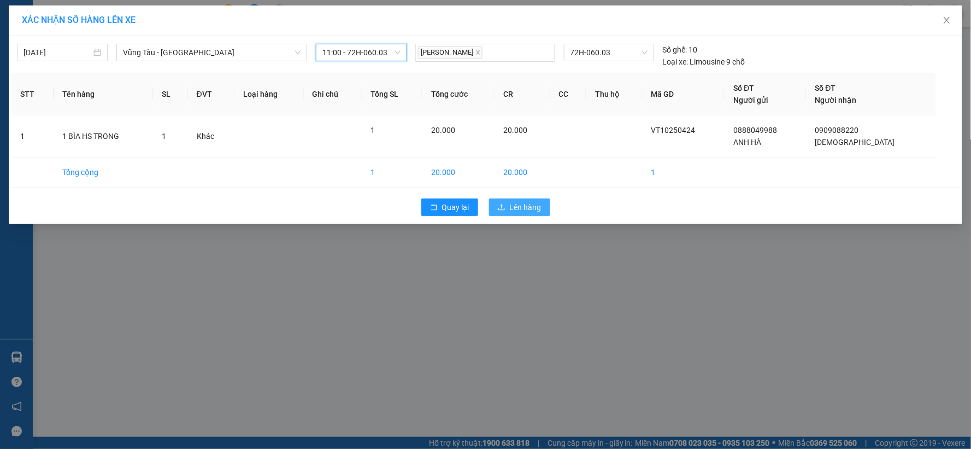
click at [519, 210] on span "Lên hàng" at bounding box center [526, 207] width 32 height 12
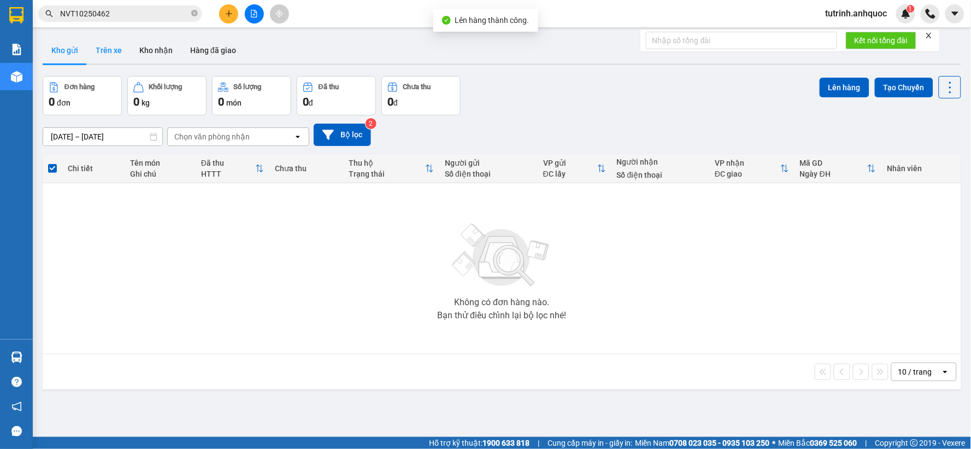
click at [108, 41] on button "Trên xe" at bounding box center [109, 50] width 44 height 26
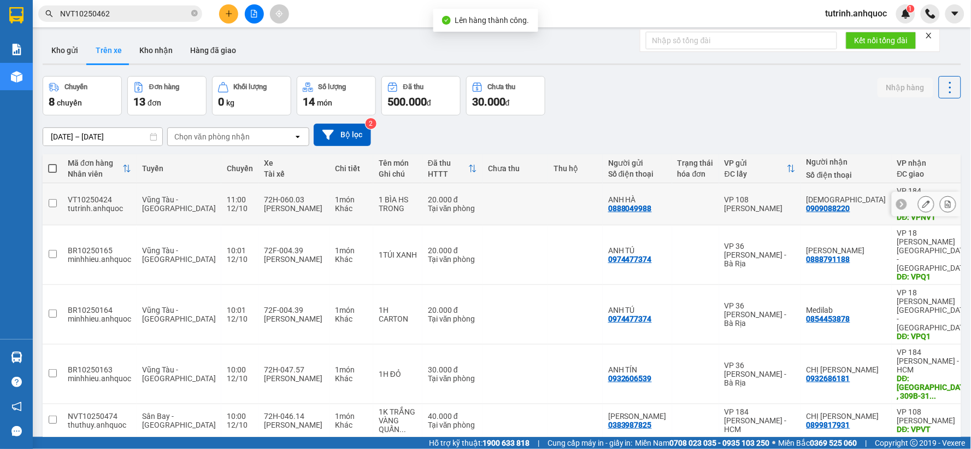
click at [945, 201] on icon at bounding box center [949, 204] width 8 height 8
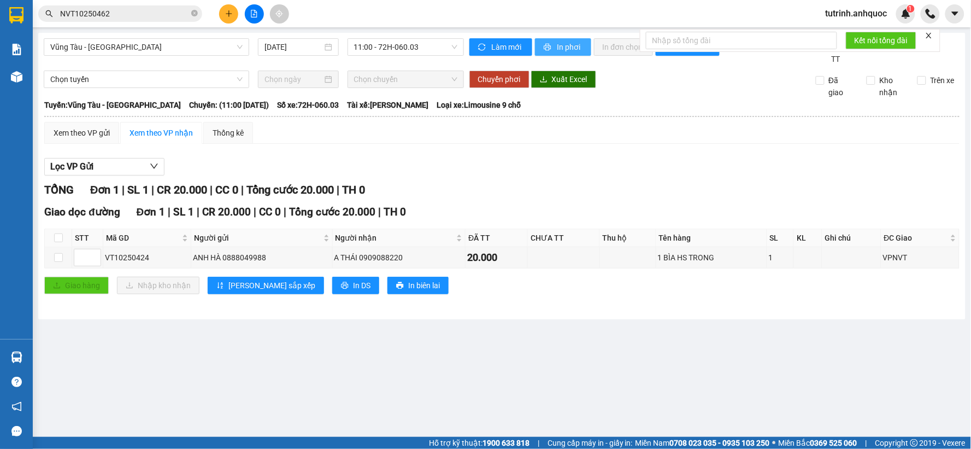
click at [561, 48] on span "In phơi" at bounding box center [570, 47] width 25 height 12
click at [573, 47] on span "In phơi" at bounding box center [570, 47] width 25 height 12
click at [110, 42] on span "Vũng Tàu - [GEOGRAPHIC_DATA]" at bounding box center [146, 47] width 192 height 16
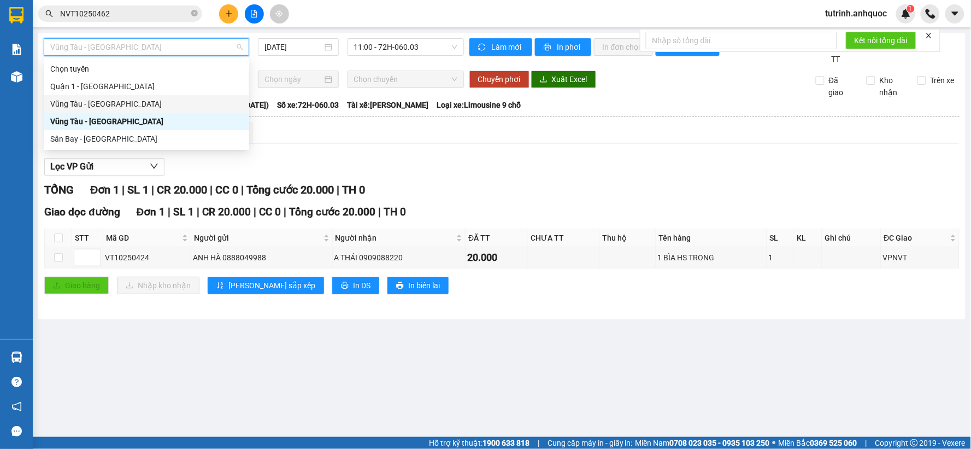
click at [107, 104] on div "Vũng Tàu - [GEOGRAPHIC_DATA]" at bounding box center [146, 104] width 192 height 12
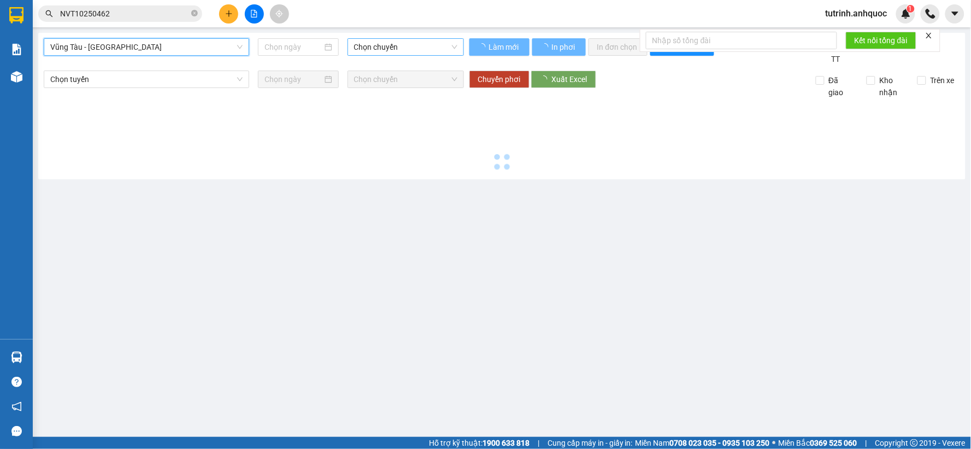
type input "[DATE]"
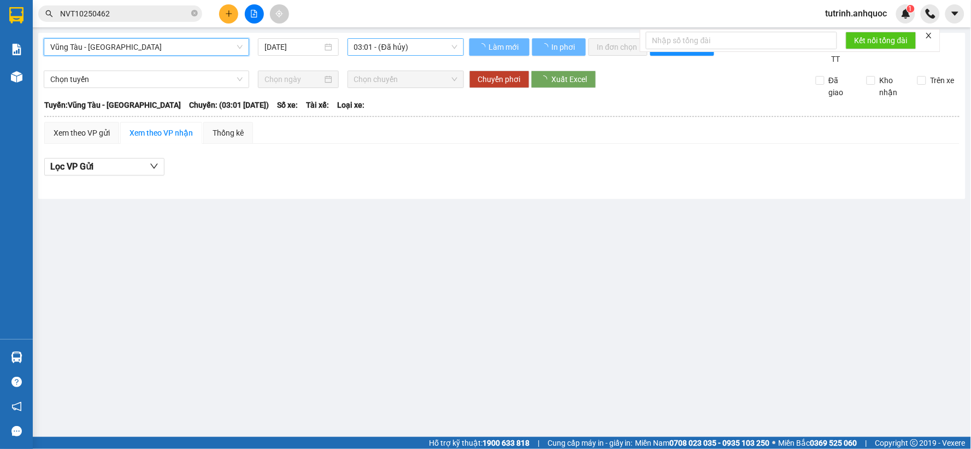
click at [375, 51] on span "03:01 - (Đã hủy)" at bounding box center [405, 47] width 103 height 16
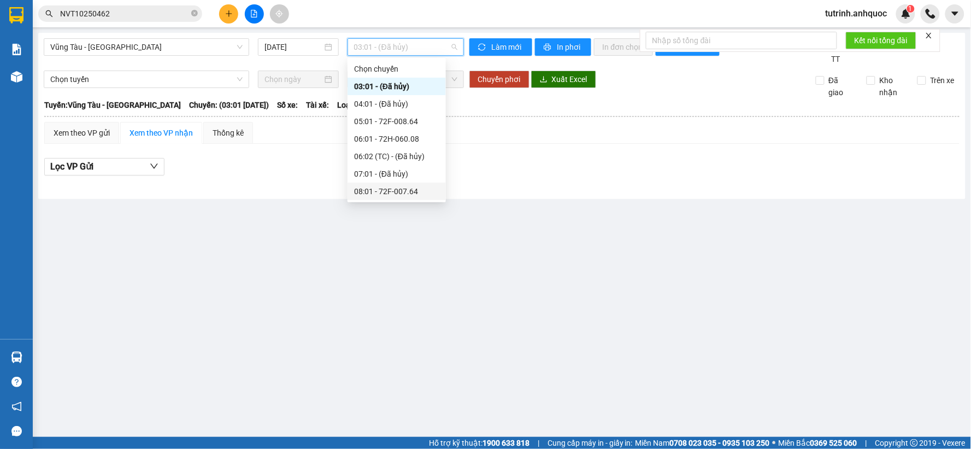
click at [403, 185] on div "08:01 - 72F-007.64" at bounding box center [396, 191] width 85 height 12
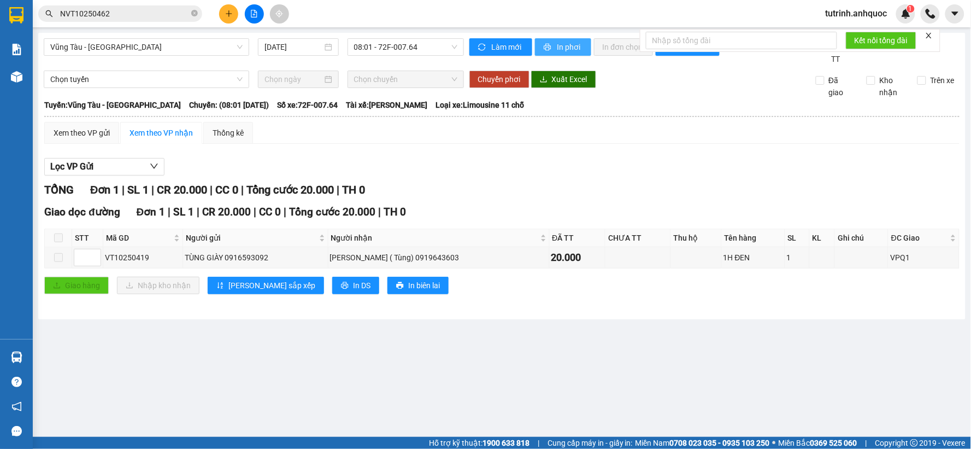
click at [560, 48] on span "In phơi" at bounding box center [570, 47] width 25 height 12
click at [11, 13] on img at bounding box center [16, 15] width 14 height 16
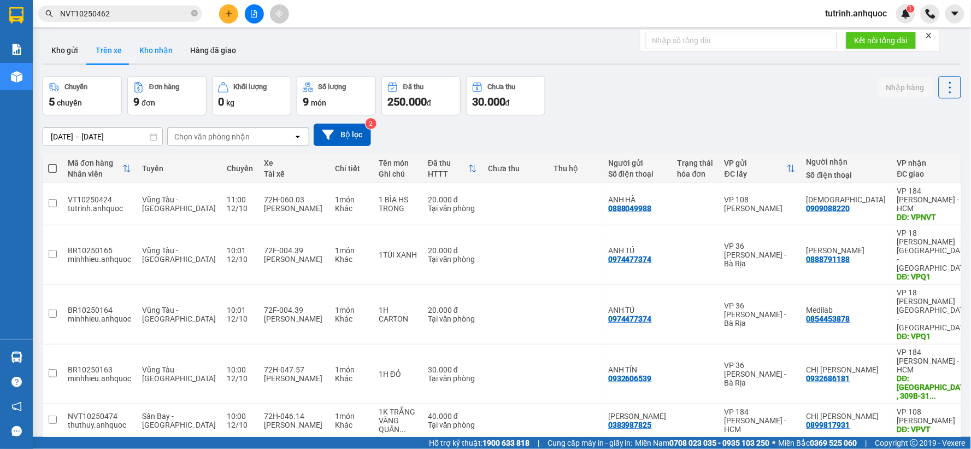
click at [160, 45] on button "Kho nhận" at bounding box center [156, 50] width 51 height 26
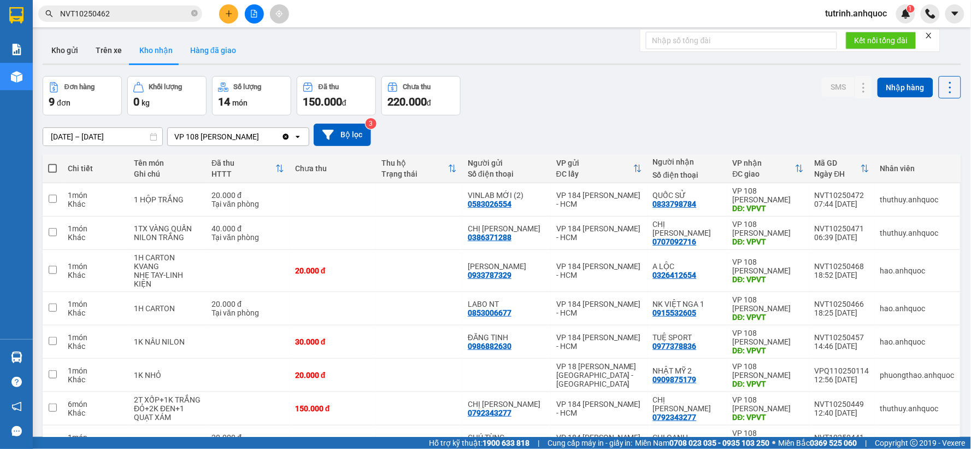
click at [207, 44] on button "Hàng đã giao" at bounding box center [212, 50] width 63 height 26
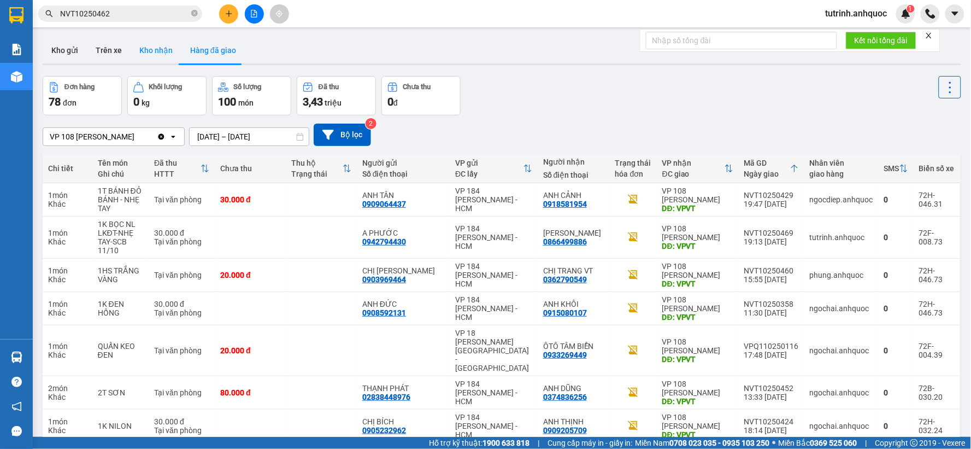
click at [161, 45] on button "Kho nhận" at bounding box center [156, 50] width 51 height 26
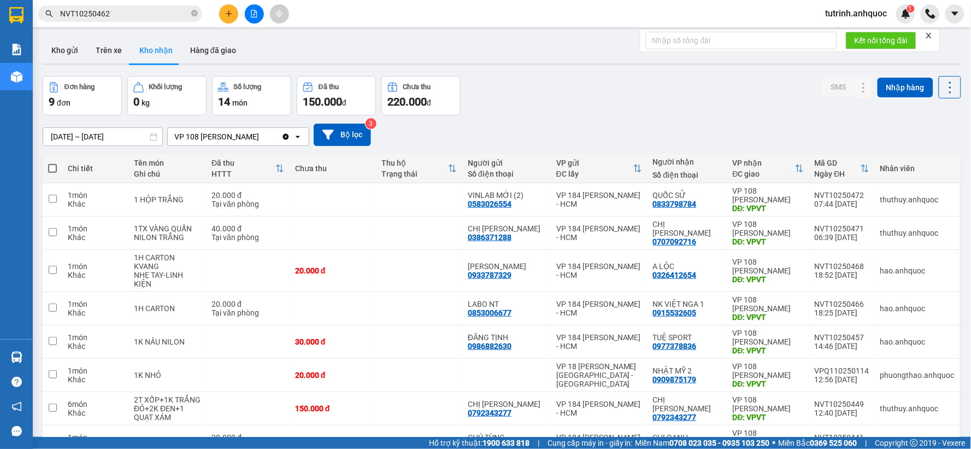
click at [223, 15] on button at bounding box center [228, 13] width 19 height 19
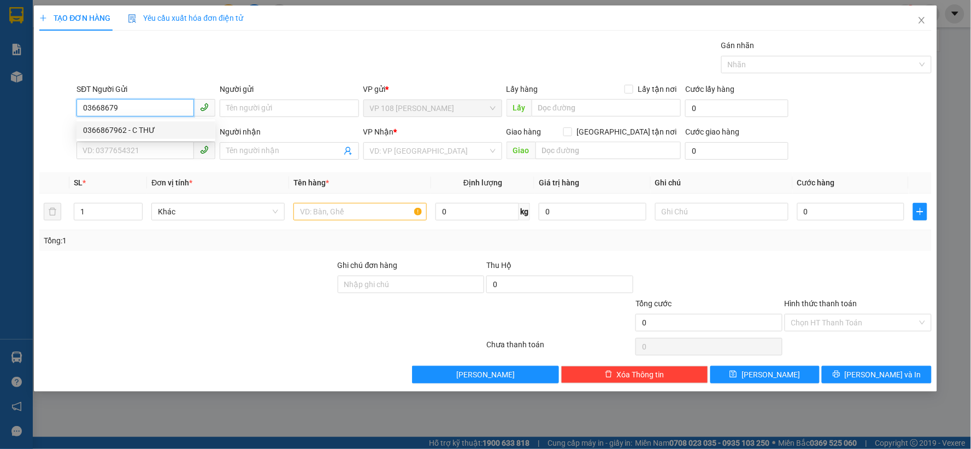
click at [145, 132] on div "0366867962 - C THƯ" at bounding box center [146, 130] width 126 height 12
type input "0366867962"
type input "C THƯ"
type input "0978242813"
type input "A HOÀN"
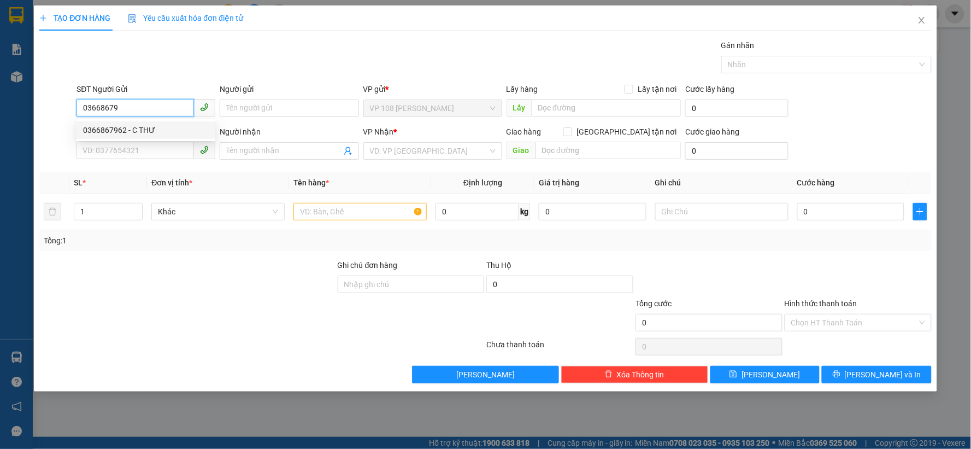
type input "VP184"
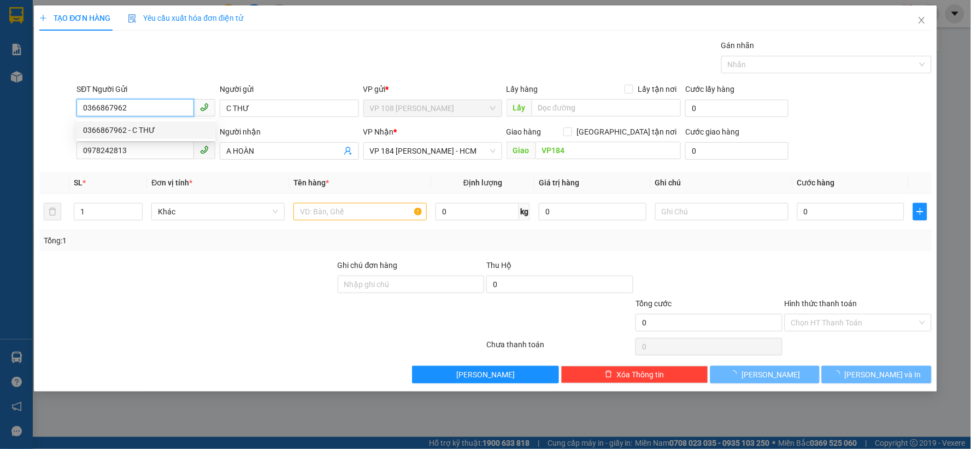
type input "20.000"
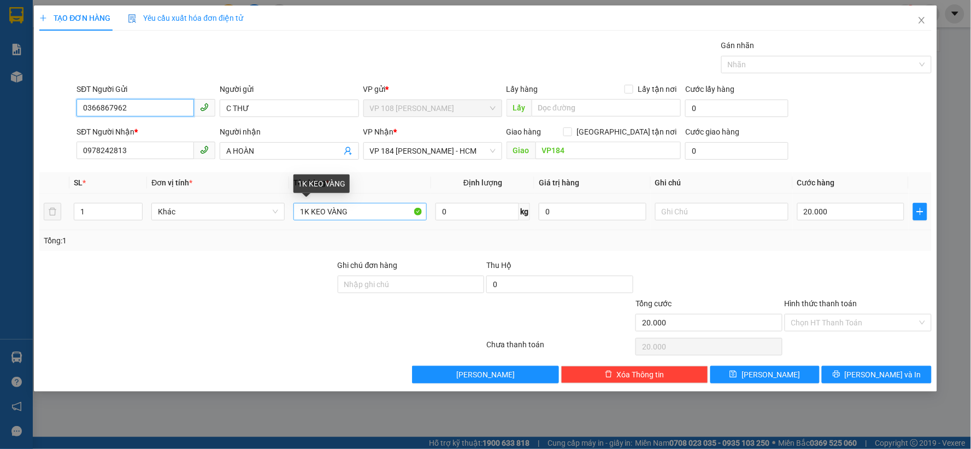
type input "0366867962"
click at [354, 209] on input "1K KEO VÀNG" at bounding box center [360, 211] width 133 height 17
type input "1T XỐP TRĂNG"
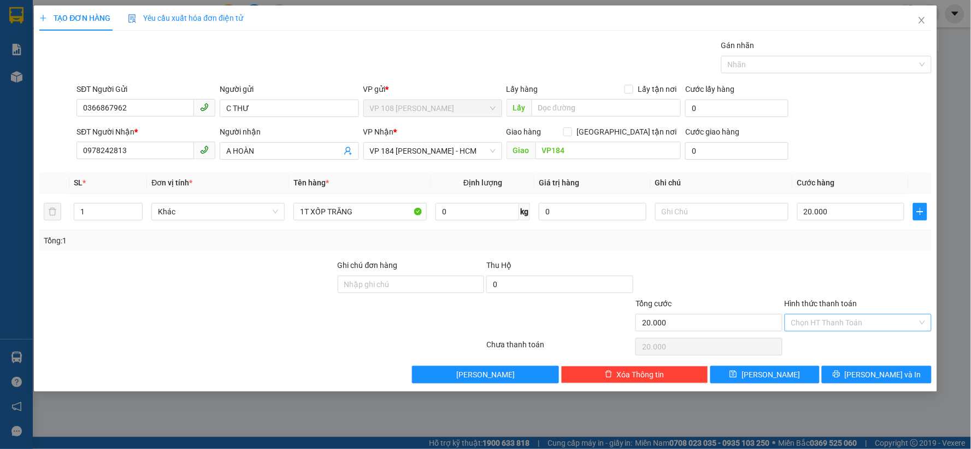
click at [836, 326] on input "Hình thức thanh toán" at bounding box center [855, 322] width 126 height 16
click at [823, 345] on div "Tại văn phòng" at bounding box center [859, 344] width 134 height 12
click at [846, 373] on button "[PERSON_NAME] và In" at bounding box center [877, 374] width 110 height 17
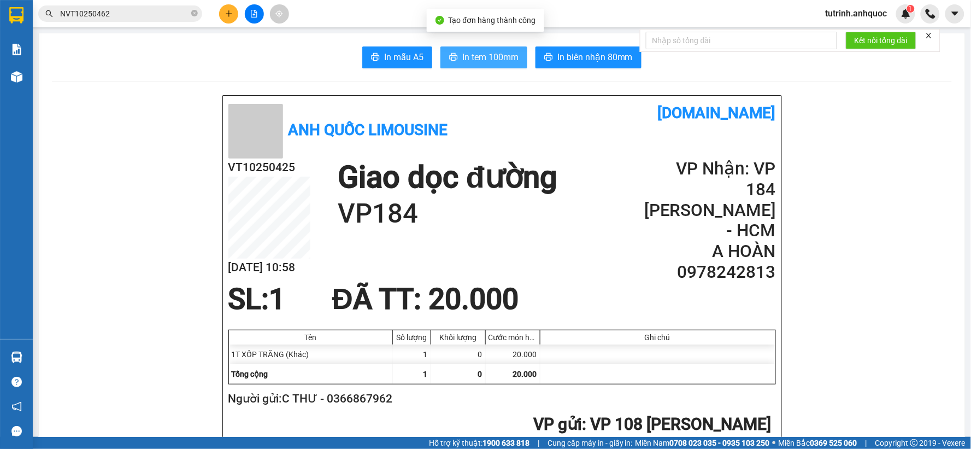
click at [482, 59] on span "In tem 100mm" at bounding box center [490, 57] width 56 height 14
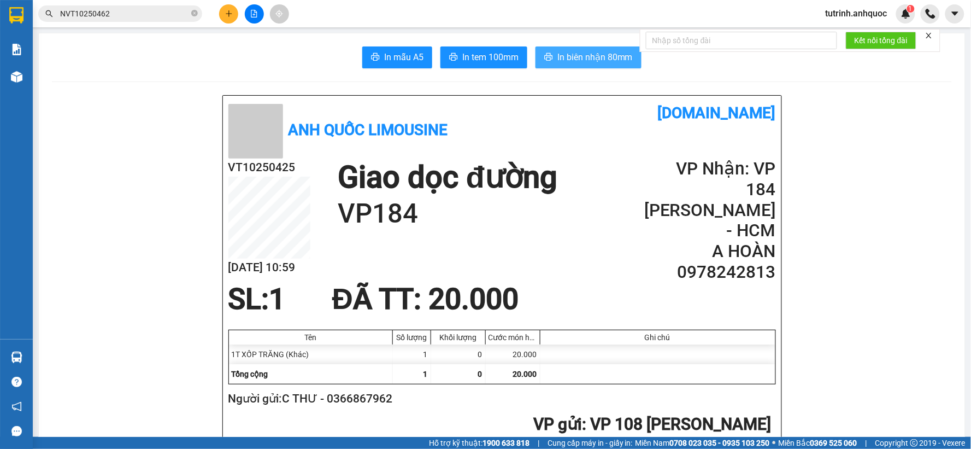
click at [588, 58] on span "In biên nhận 80mm" at bounding box center [595, 57] width 75 height 14
click at [234, 7] on button at bounding box center [228, 13] width 19 height 19
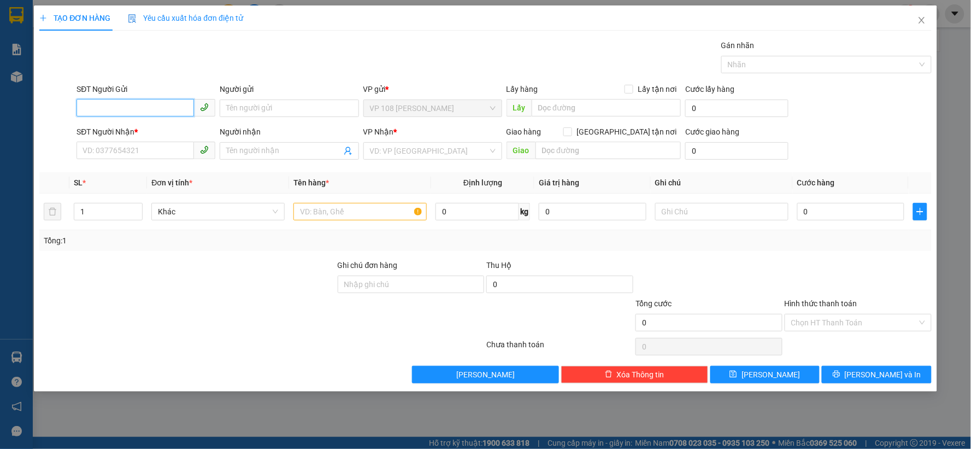
click at [132, 105] on input "SĐT Người Gửi" at bounding box center [136, 107] width 118 height 17
type input "0937565650"
click at [258, 108] on input "Người gửi" at bounding box center [289, 107] width 139 height 17
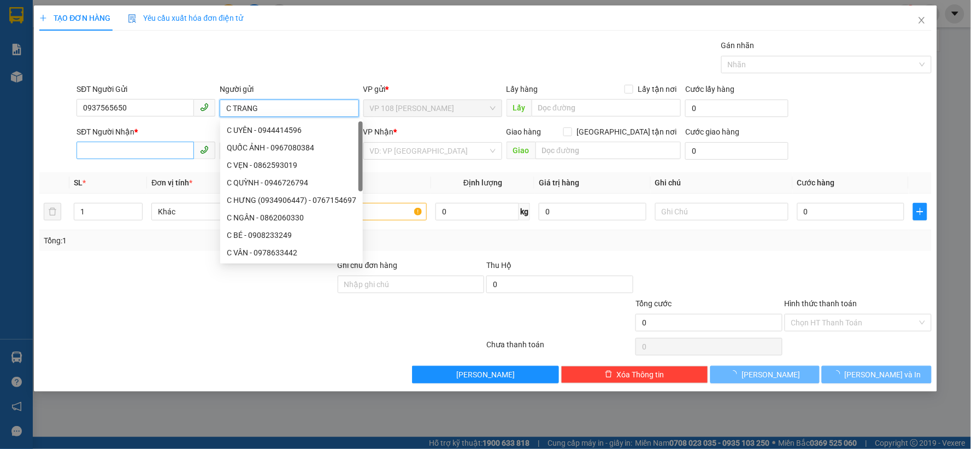
type input "C TRANG"
click at [165, 146] on input "SĐT Người Nhận *" at bounding box center [136, 150] width 118 height 17
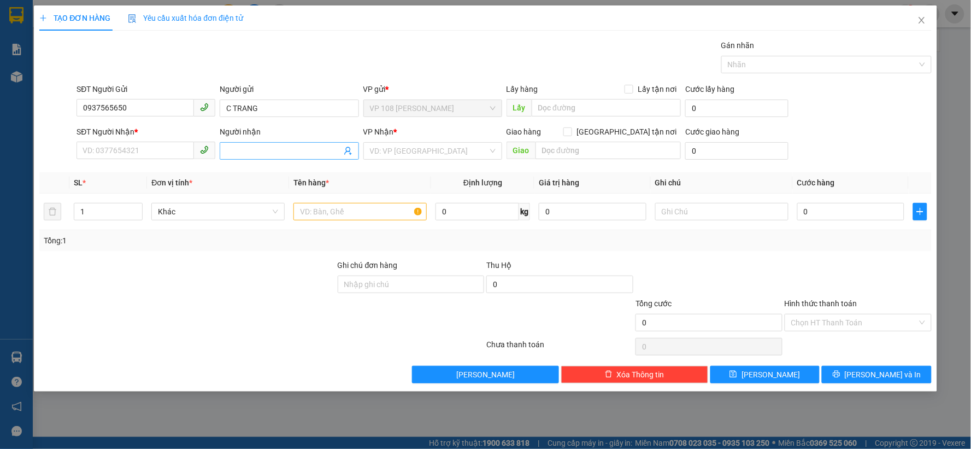
click at [250, 148] on input "Người nhận" at bounding box center [283, 151] width 115 height 12
type input "[PERSON_NAME]"
click at [146, 148] on input "SĐT Người Nhận *" at bounding box center [136, 150] width 118 height 17
type input "0901075056"
click at [416, 143] on input "search" at bounding box center [429, 151] width 118 height 16
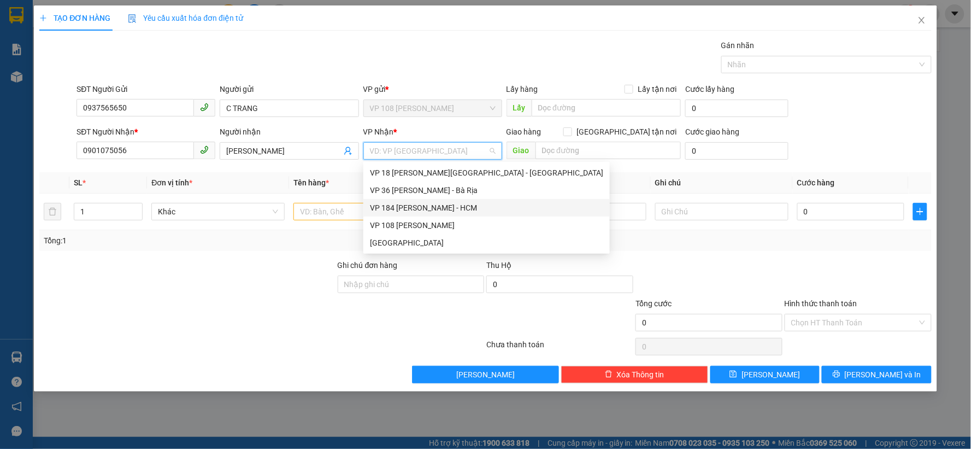
click at [413, 201] on div "VP 184 [PERSON_NAME] - HCM" at bounding box center [487, 207] width 247 height 17
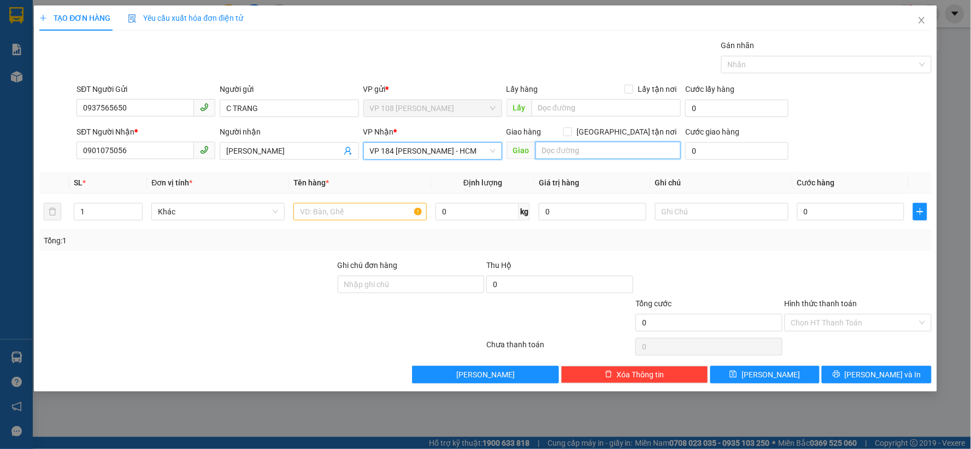
click at [576, 154] on input "text" at bounding box center [609, 150] width 146 height 17
type input "VPNVT"
click at [576, 154] on input "VPNVT" at bounding box center [609, 150] width 146 height 17
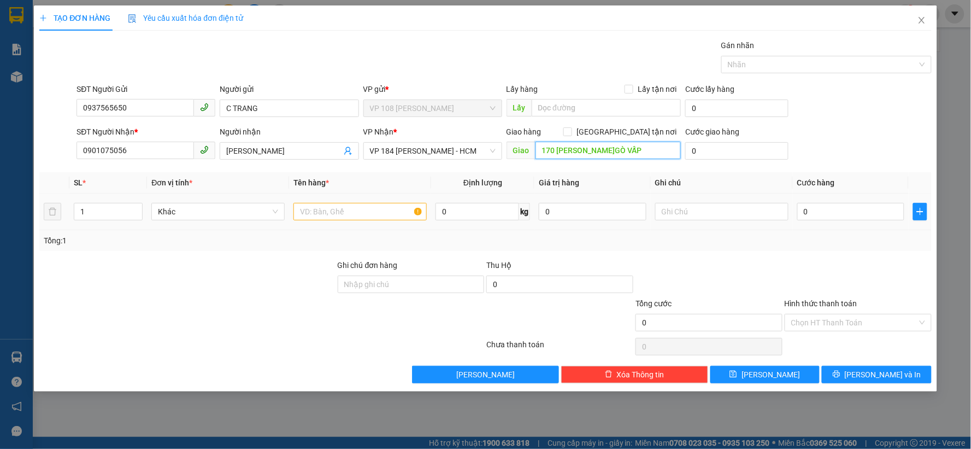
type input "170 [PERSON_NAME]GÒ VẤP"
click at [354, 210] on input "text" at bounding box center [360, 211] width 133 height 17
type input "1T XỐP VÀNG"
click at [818, 214] on input "0" at bounding box center [852, 211] width 108 height 17
type input "4"
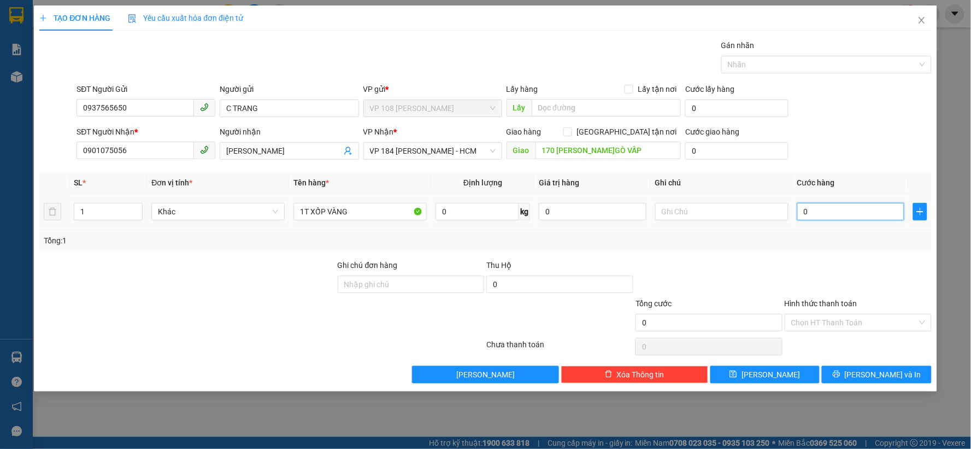
type input "4"
type input "40"
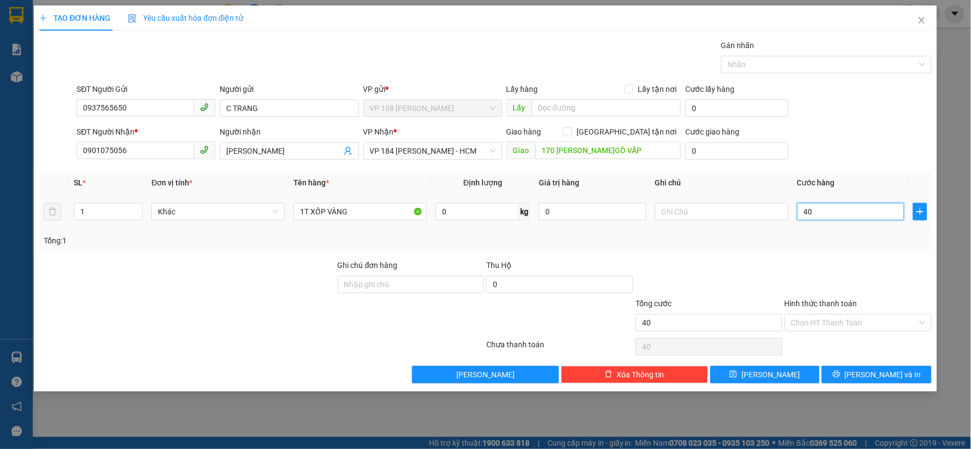
type input "400"
type input "4.000"
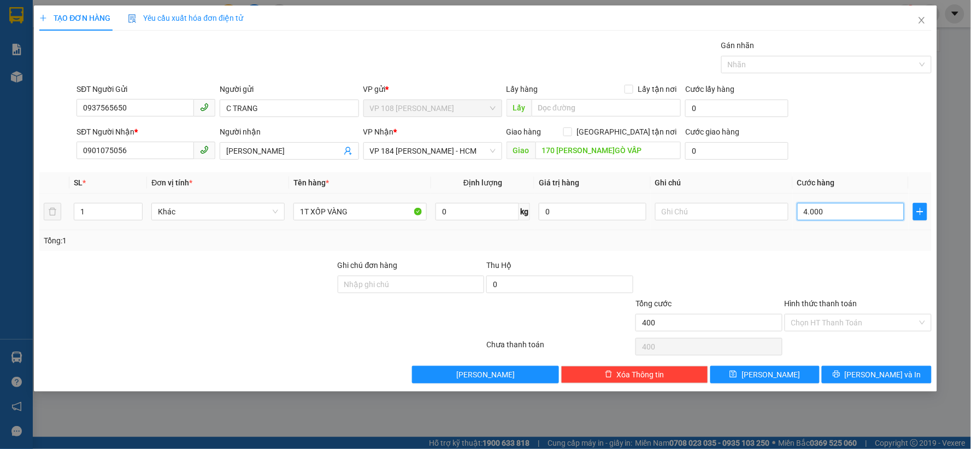
type input "4.000"
type input "40.000"
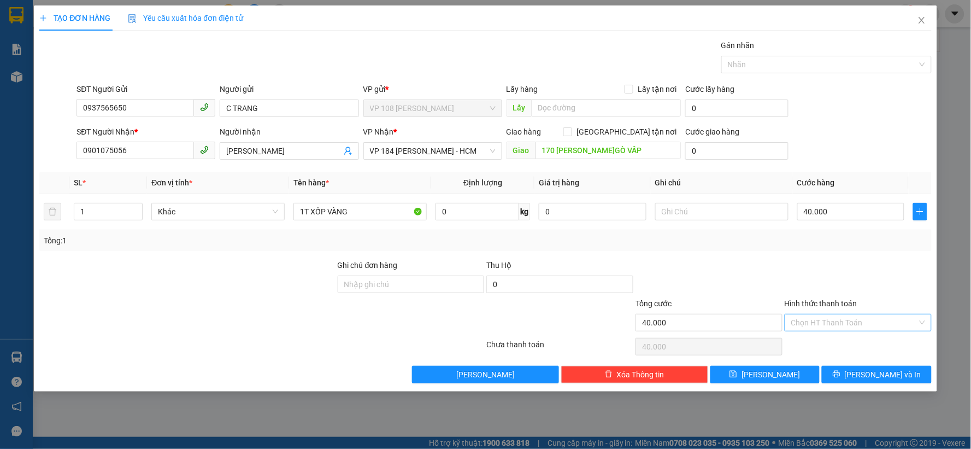
click at [829, 330] on input "Hình thức thanh toán" at bounding box center [855, 322] width 126 height 16
click at [821, 336] on div "Tại văn phòng" at bounding box center [859, 344] width 147 height 17
click at [865, 372] on button "[PERSON_NAME] và In" at bounding box center [877, 374] width 110 height 17
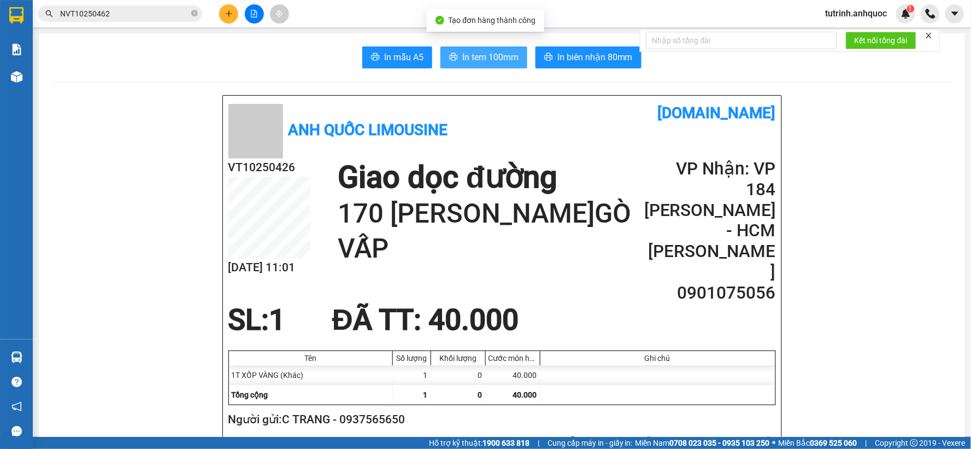
click at [495, 59] on span "In tem 100mm" at bounding box center [490, 57] width 56 height 14
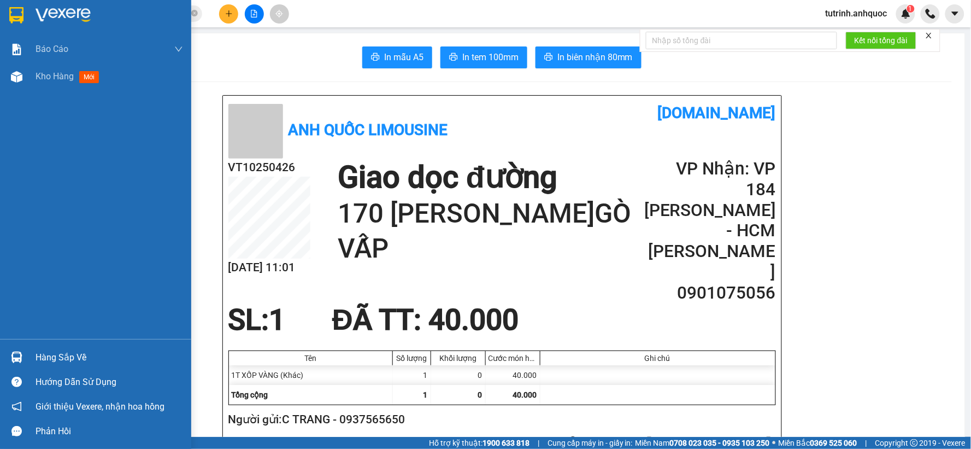
click at [17, 5] on div at bounding box center [16, 14] width 19 height 19
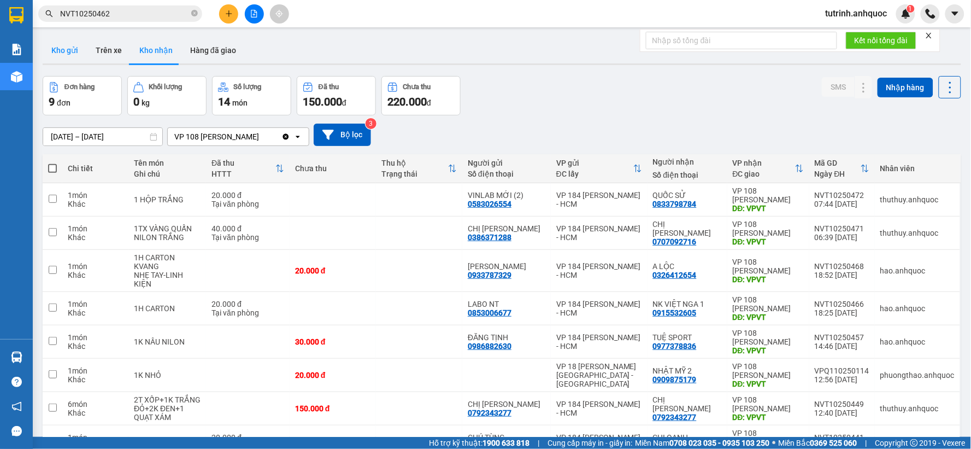
click at [67, 40] on button "Kho gửi" at bounding box center [65, 50] width 44 height 26
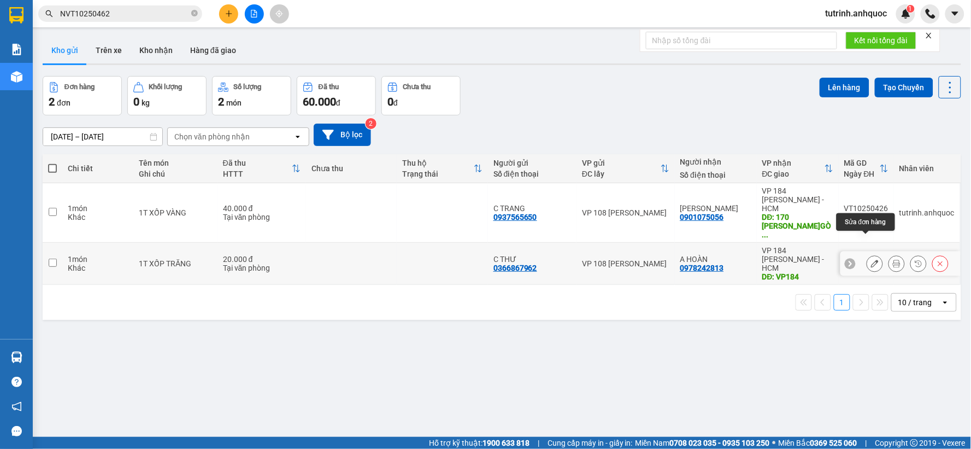
click at [867, 254] on button at bounding box center [874, 263] width 15 height 19
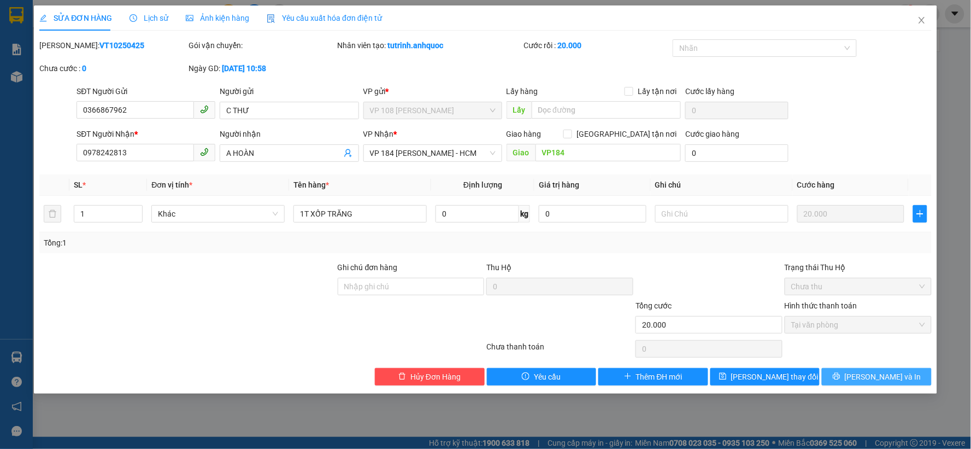
click at [891, 372] on span "[PERSON_NAME] và In" at bounding box center [883, 377] width 77 height 12
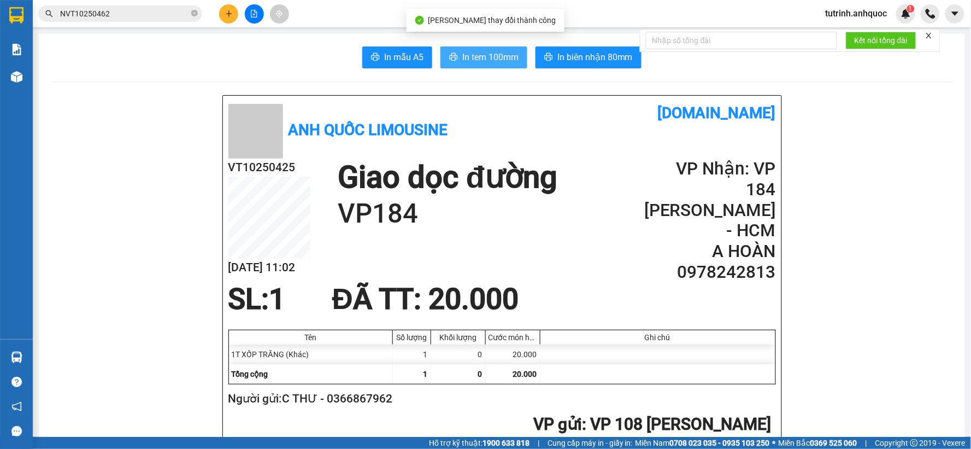
click at [461, 66] on button "In tem 100mm" at bounding box center [484, 57] width 87 height 22
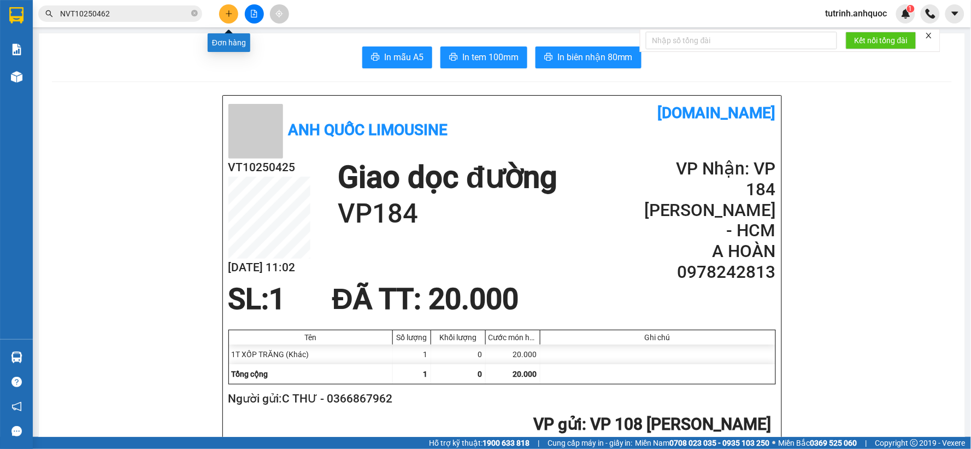
click at [222, 16] on button at bounding box center [228, 13] width 19 height 19
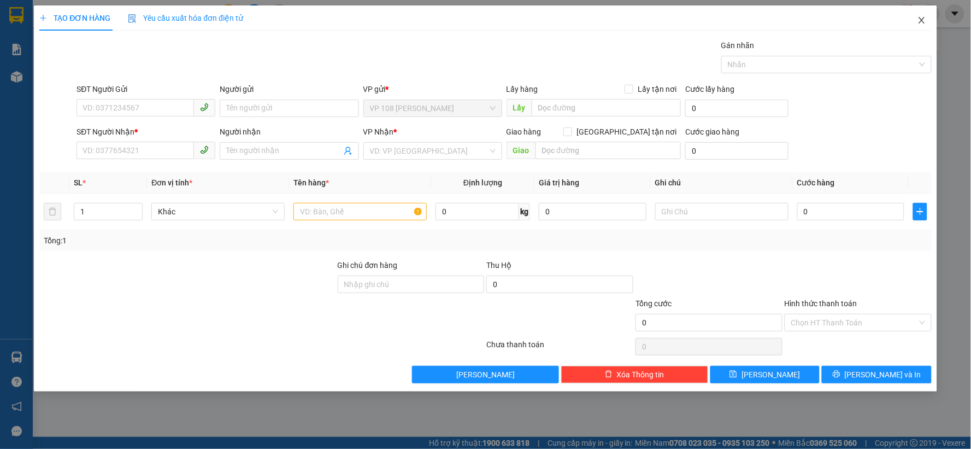
click at [926, 13] on span "Close" at bounding box center [922, 20] width 31 height 31
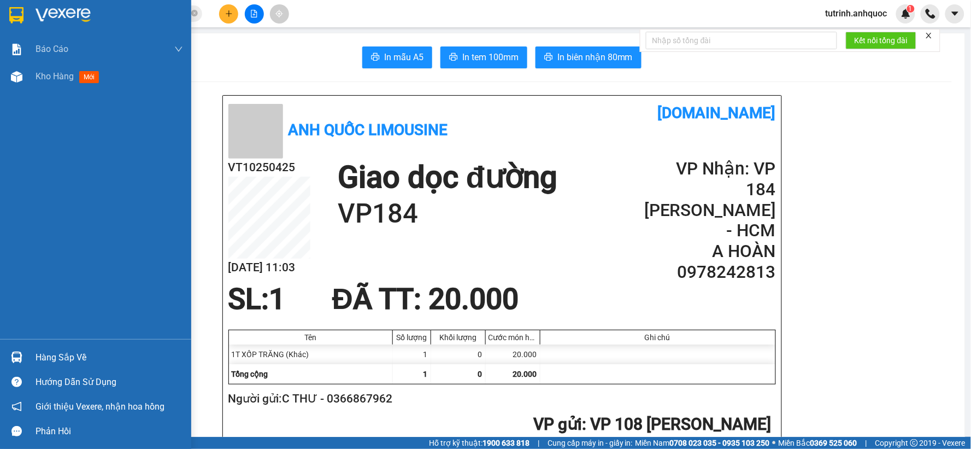
click at [22, 16] on img at bounding box center [16, 15] width 14 height 16
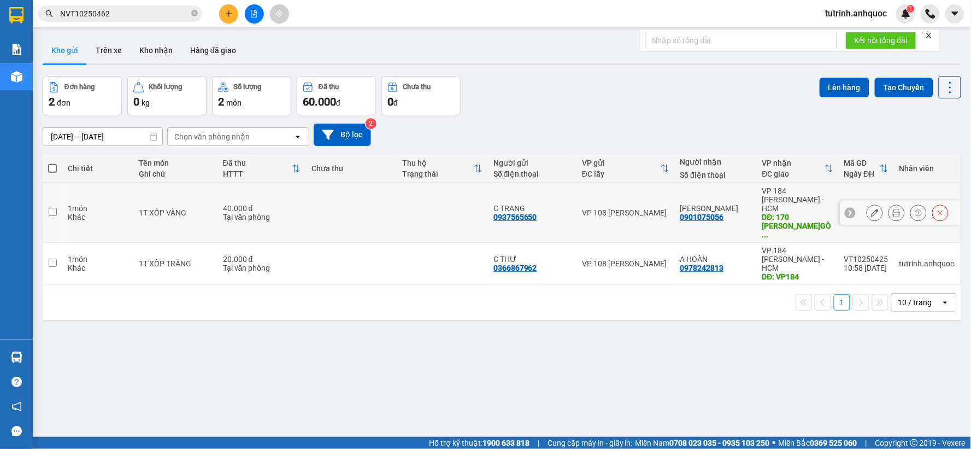
click at [893, 209] on icon at bounding box center [897, 213] width 8 height 8
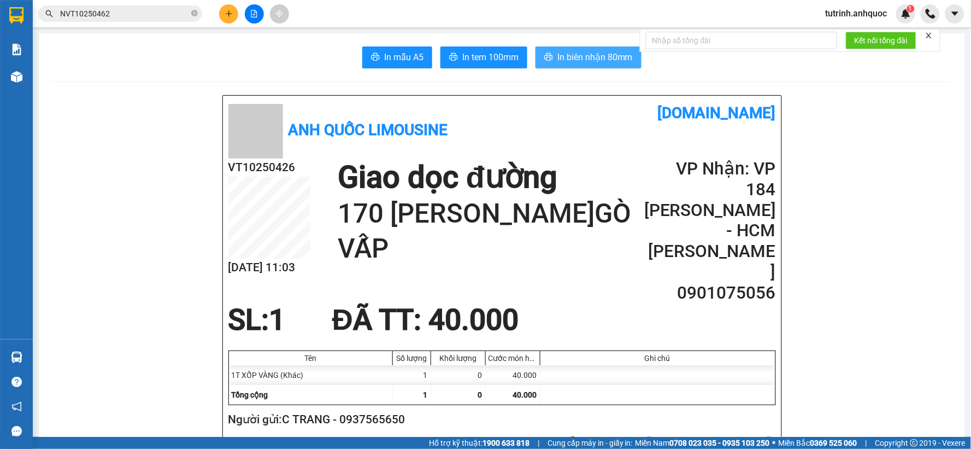
click at [576, 66] on button "In biên nhận 80mm" at bounding box center [589, 57] width 106 height 22
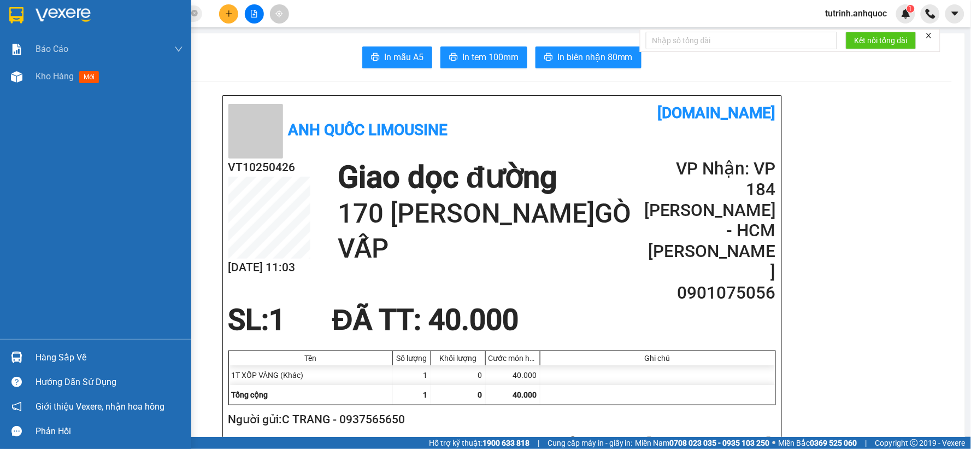
click at [15, 7] on img at bounding box center [16, 15] width 14 height 16
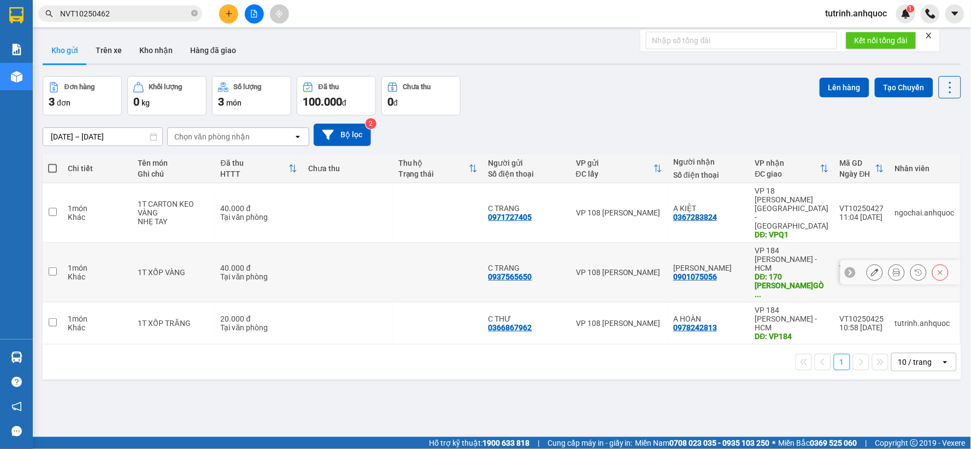
click at [55, 267] on input "checkbox" at bounding box center [53, 271] width 8 height 8
checkbox input "true"
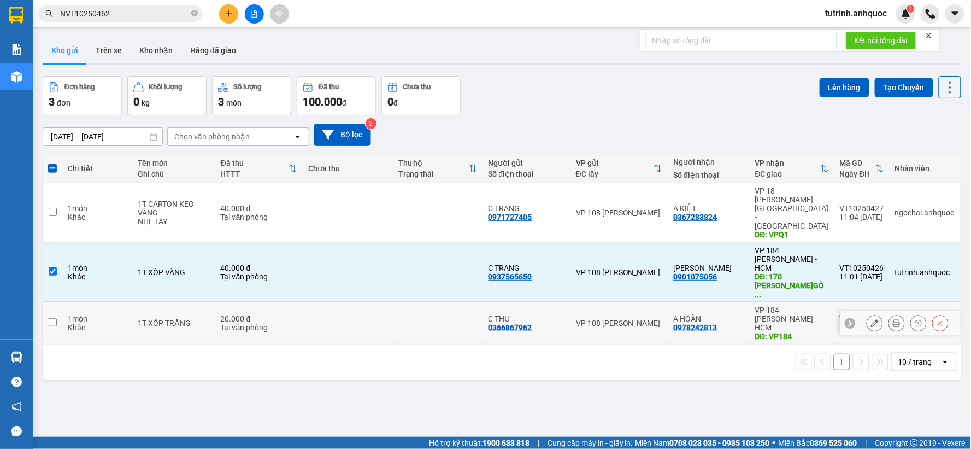
click at [54, 302] on td at bounding box center [53, 323] width 20 height 42
checkbox input "true"
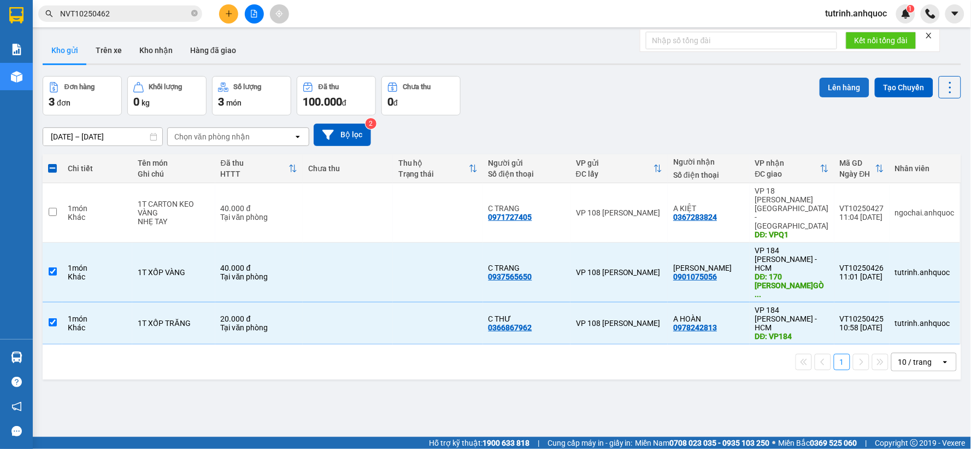
click at [831, 80] on button "Lên hàng" at bounding box center [845, 88] width 50 height 20
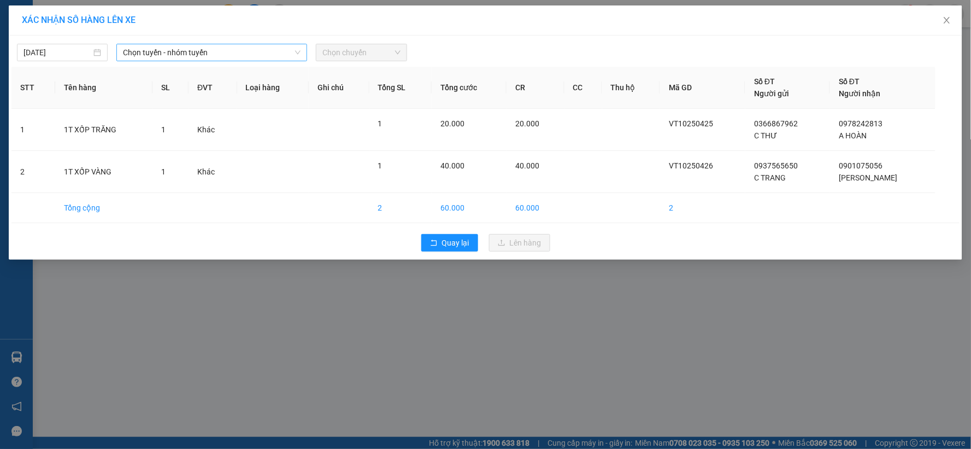
click at [163, 56] on span "Chọn tuyến - nhóm tuyến" at bounding box center [212, 52] width 178 height 16
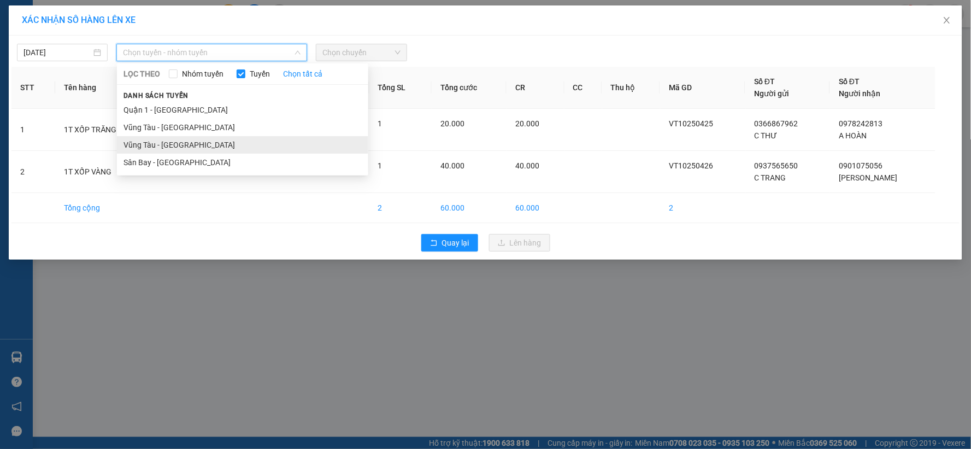
click at [179, 140] on li "Vũng Tàu - [GEOGRAPHIC_DATA]" at bounding box center [242, 144] width 251 height 17
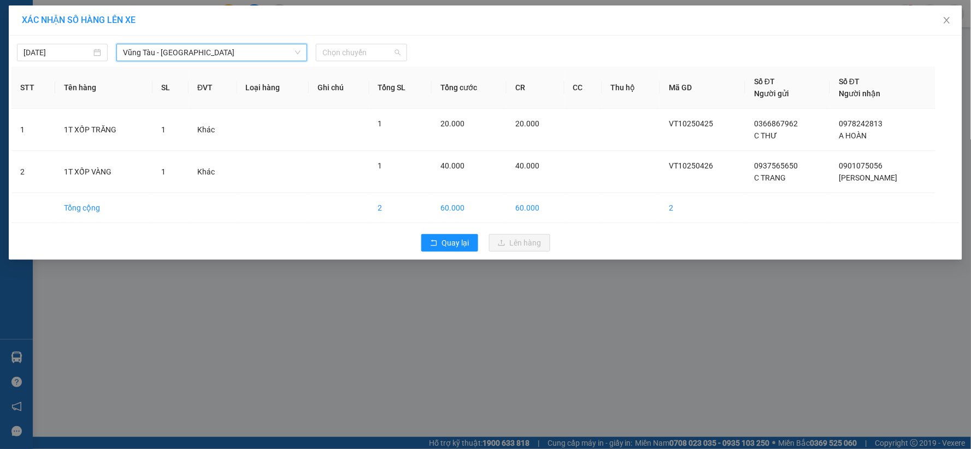
drag, startPoint x: 330, startPoint y: 56, endPoint x: 376, endPoint y: 83, distance: 52.7
click at [332, 56] on span "Chọn chuyến" at bounding box center [362, 52] width 78 height 16
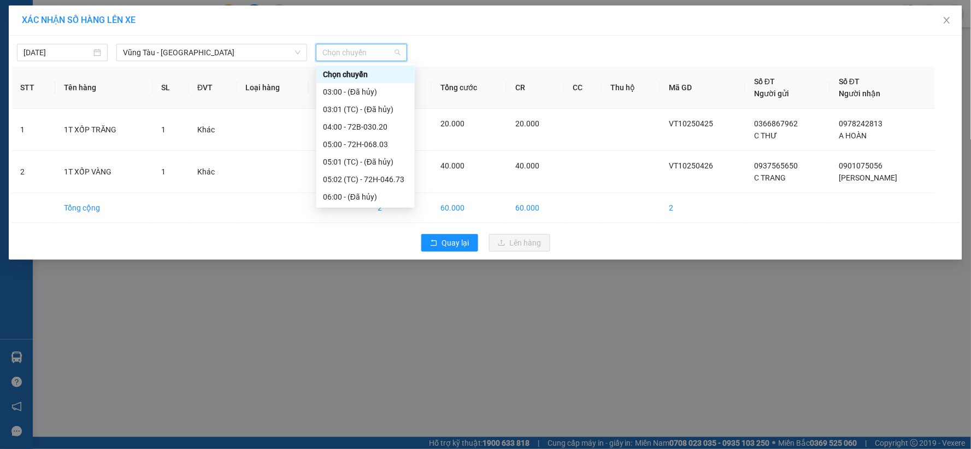
click at [372, 383] on div "12:00 - 72H-046.31" at bounding box center [365, 389] width 85 height 12
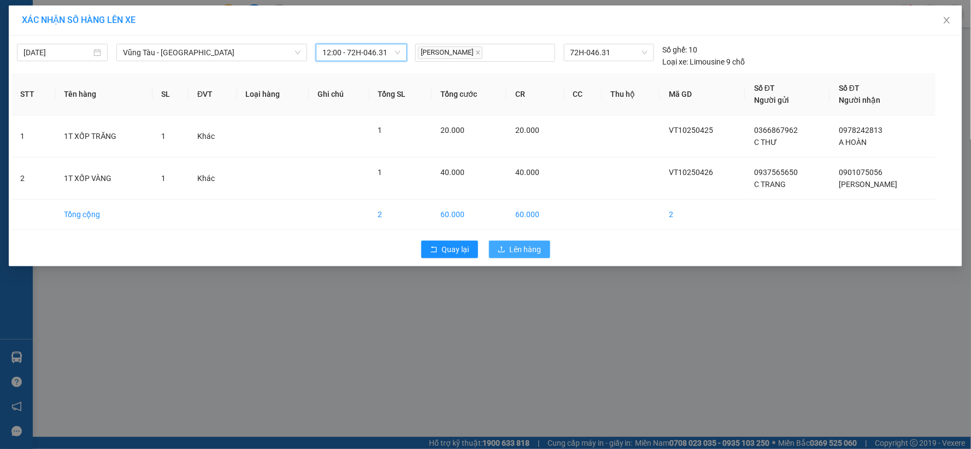
click at [532, 250] on span "Lên hàng" at bounding box center [526, 249] width 32 height 12
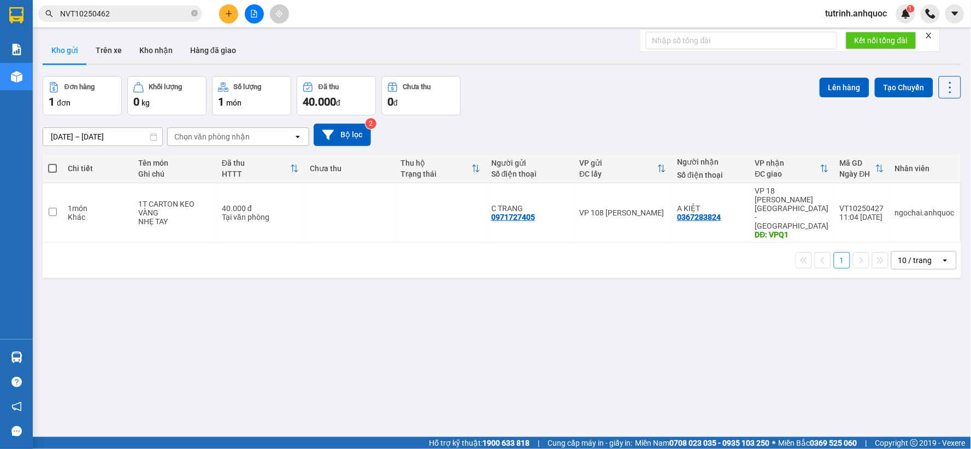
click at [52, 167] on span at bounding box center [52, 168] width 9 height 9
click at [52, 163] on input "checkbox" at bounding box center [52, 163] width 0 height 0
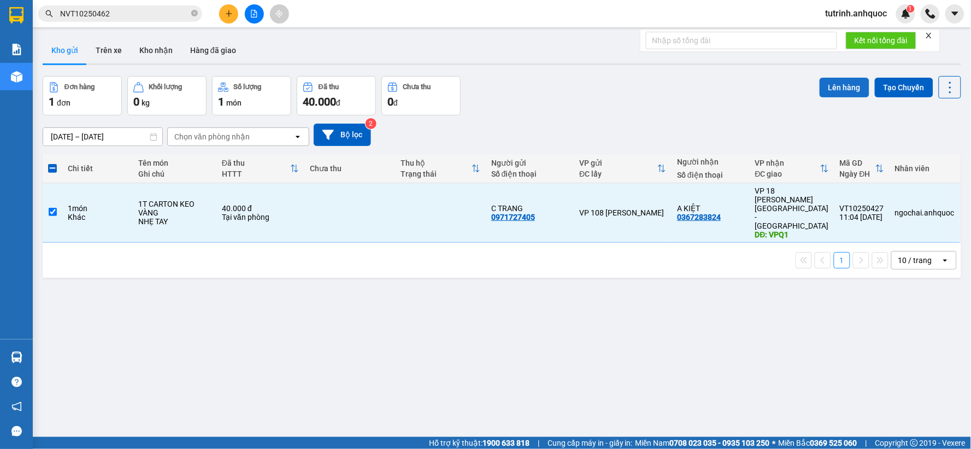
click at [820, 83] on button "Lên hàng" at bounding box center [845, 88] width 50 height 20
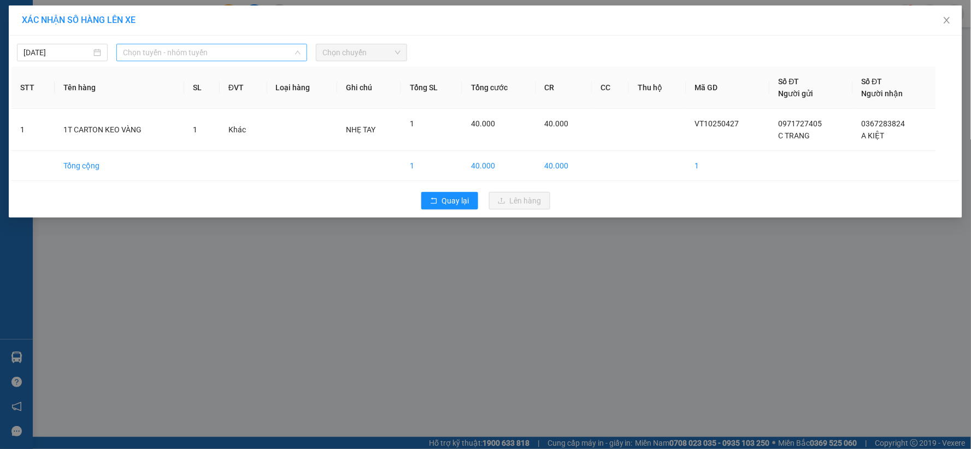
click at [165, 50] on span "Chọn tuyến - nhóm tuyến" at bounding box center [212, 52] width 178 height 16
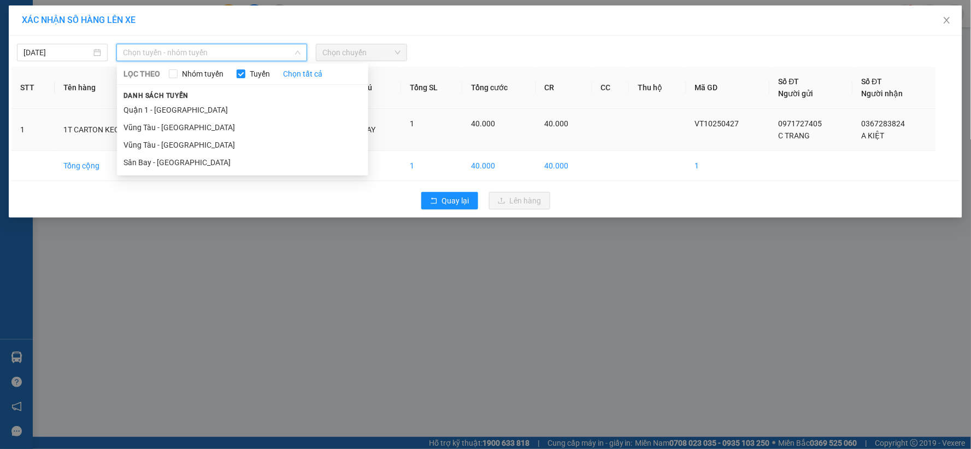
click at [171, 127] on li "Vũng Tàu - [GEOGRAPHIC_DATA]" at bounding box center [242, 127] width 251 height 17
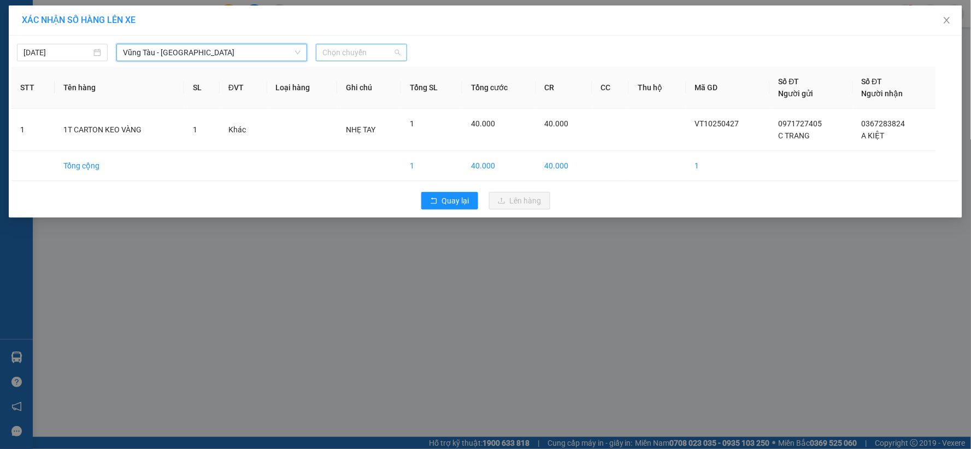
click at [384, 51] on span "Chọn chuyến" at bounding box center [362, 52] width 78 height 16
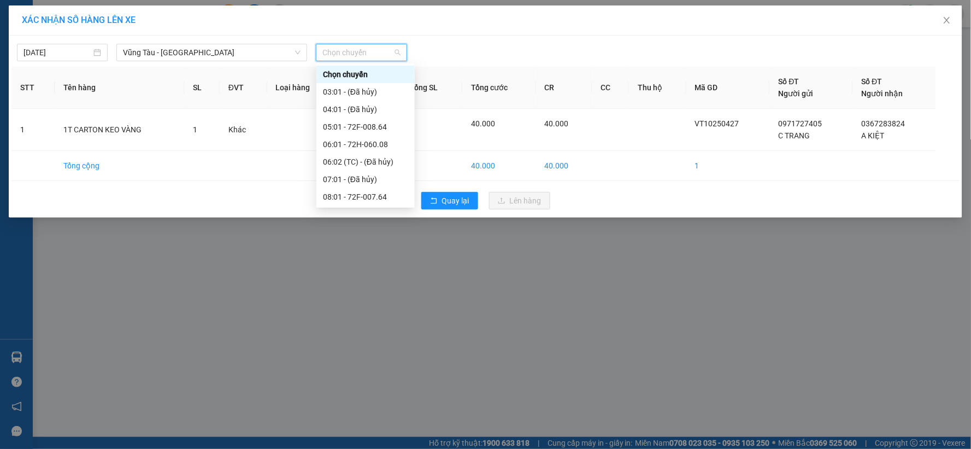
click at [376, 261] on div "12:01 - 72F-001.70" at bounding box center [365, 267] width 85 height 12
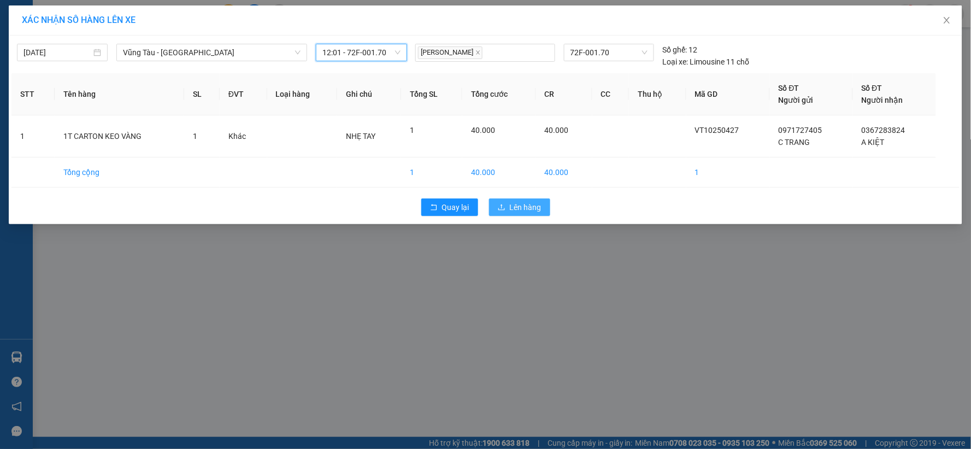
click at [521, 209] on span "Lên hàng" at bounding box center [526, 207] width 32 height 12
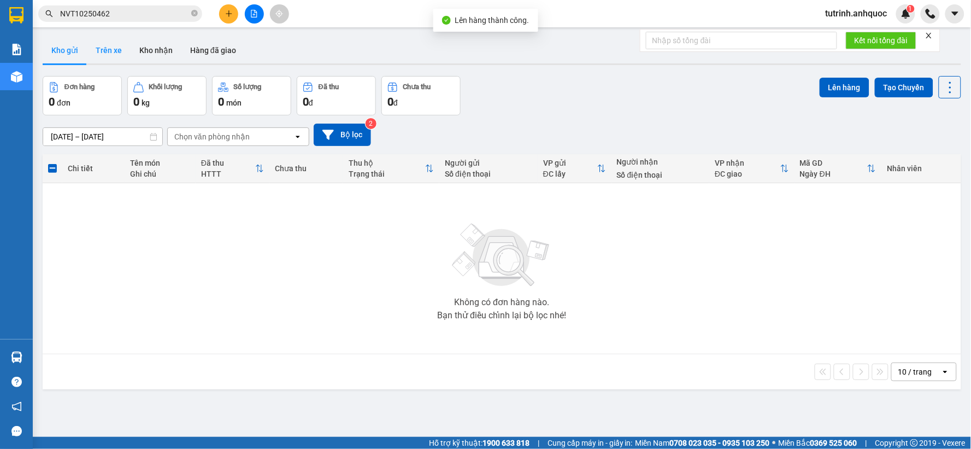
click at [97, 50] on button "Trên xe" at bounding box center [109, 50] width 44 height 26
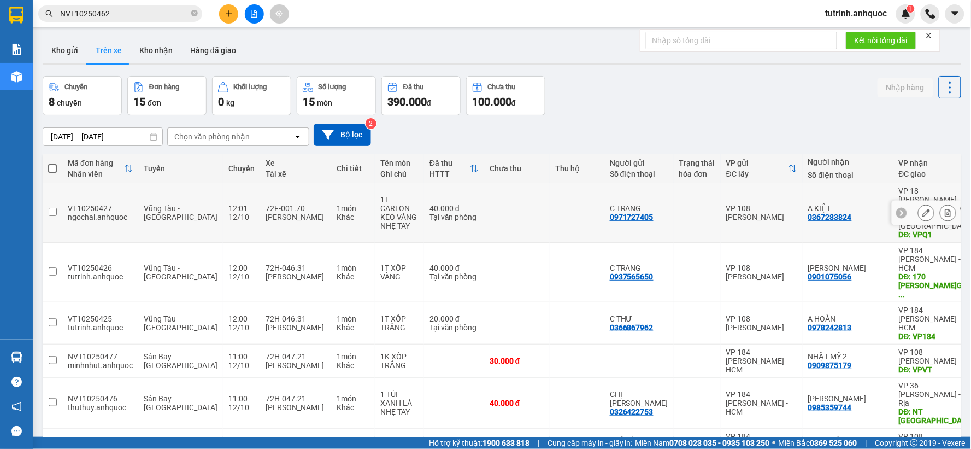
click at [945, 209] on icon at bounding box center [949, 213] width 8 height 8
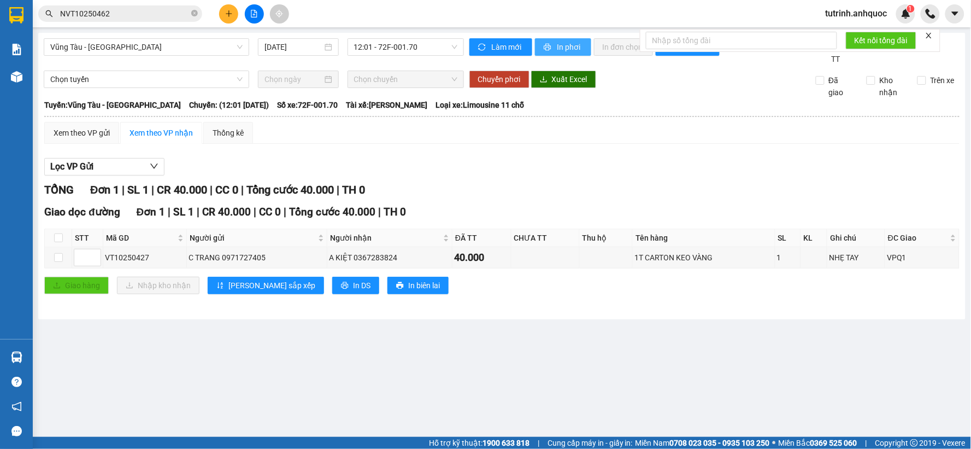
click at [574, 48] on span "In phơi" at bounding box center [570, 47] width 25 height 12
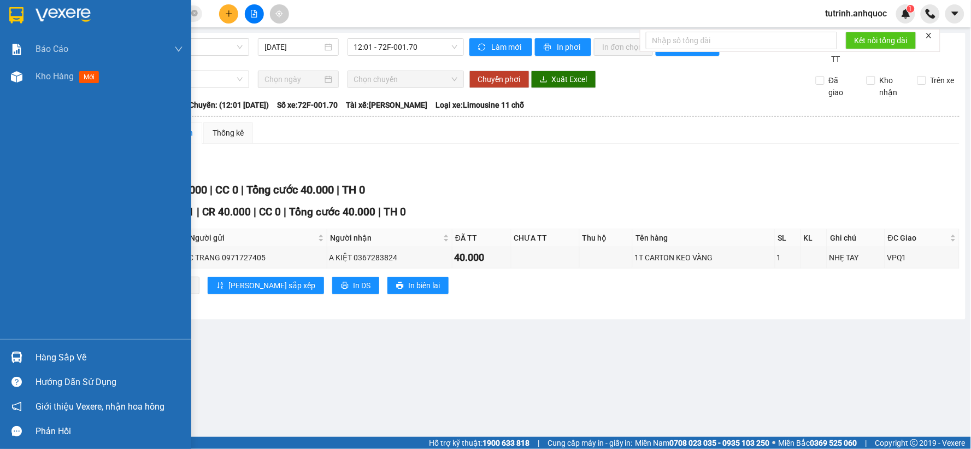
click at [14, 22] on img at bounding box center [16, 15] width 14 height 16
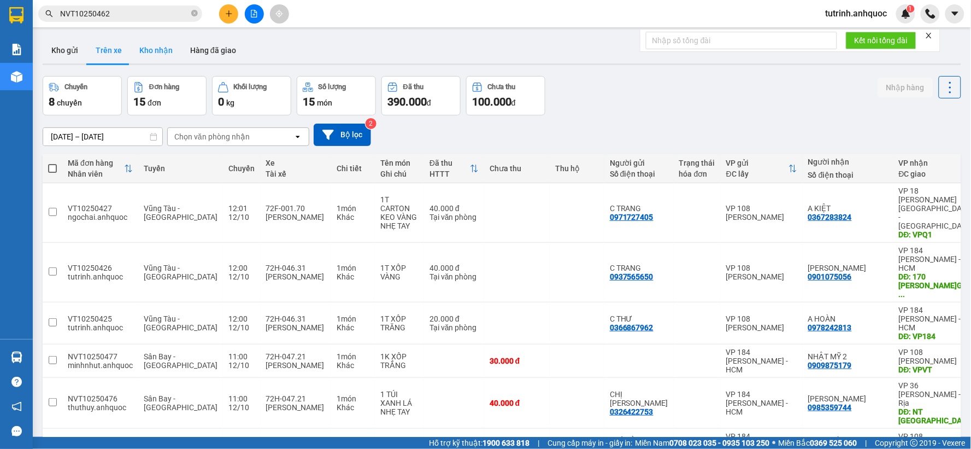
click at [160, 52] on button "Kho nhận" at bounding box center [156, 50] width 51 height 26
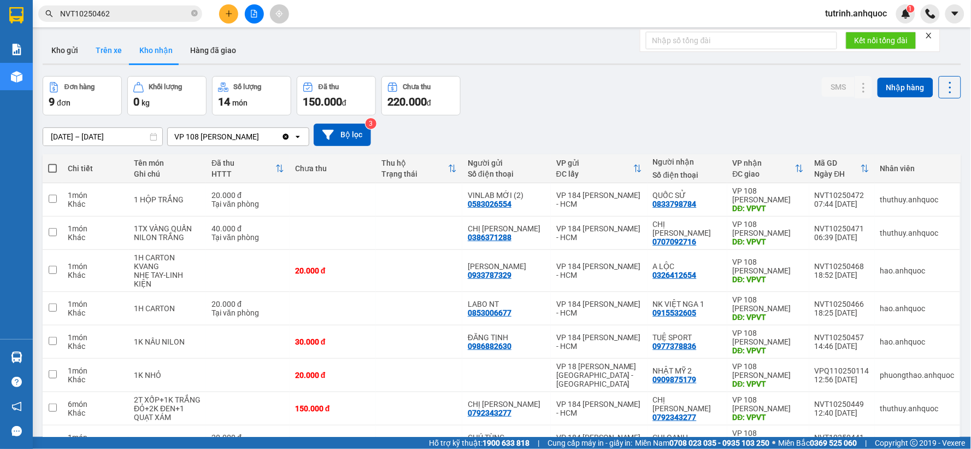
click at [98, 49] on button "Trên xe" at bounding box center [109, 50] width 44 height 26
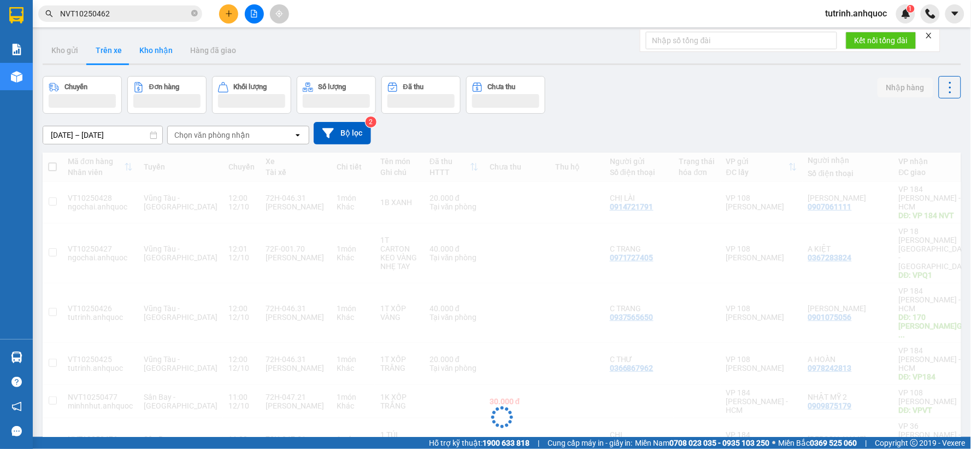
click at [162, 53] on button "Kho nhận" at bounding box center [156, 50] width 51 height 26
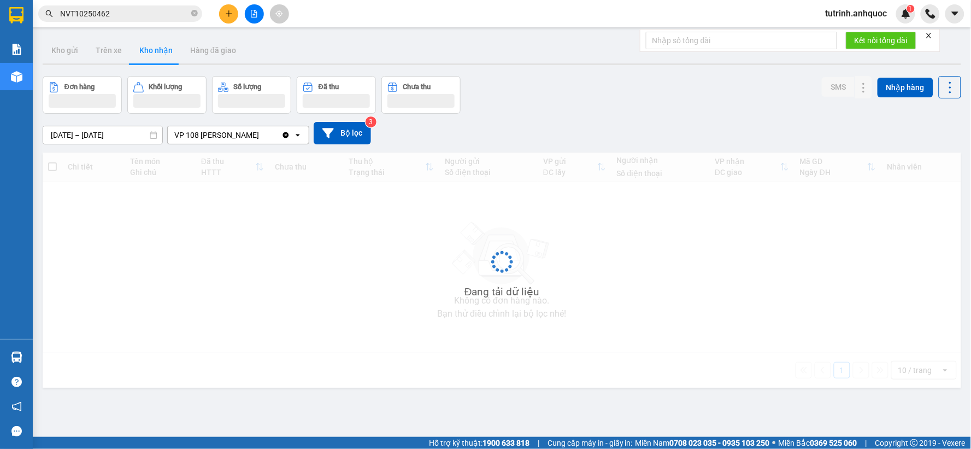
click at [133, 12] on input "NVT10250462" at bounding box center [124, 14] width 129 height 12
click at [132, 12] on input "NVT10250462" at bounding box center [124, 14] width 129 height 12
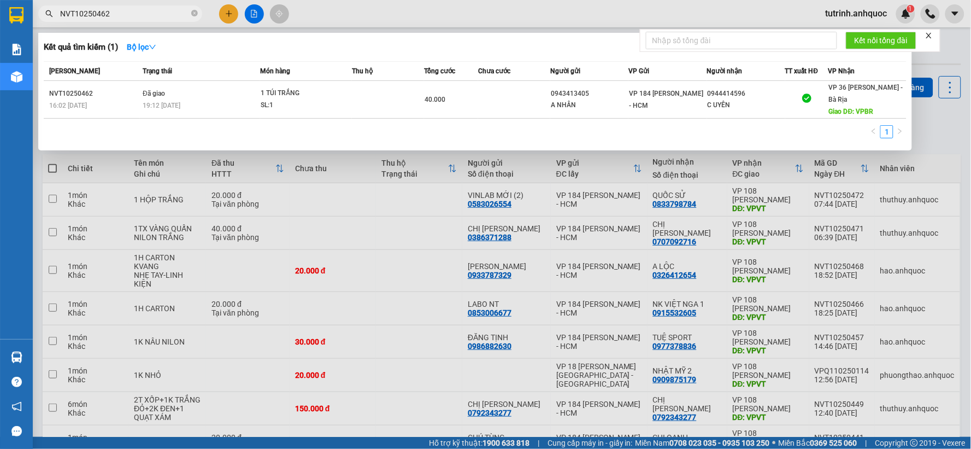
scroll to position [50, 0]
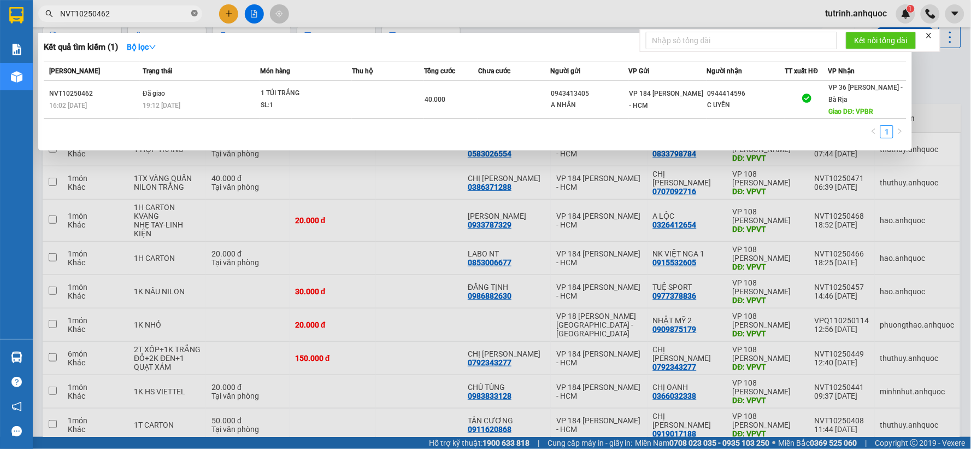
click at [195, 12] on icon "close-circle" at bounding box center [194, 13] width 7 height 7
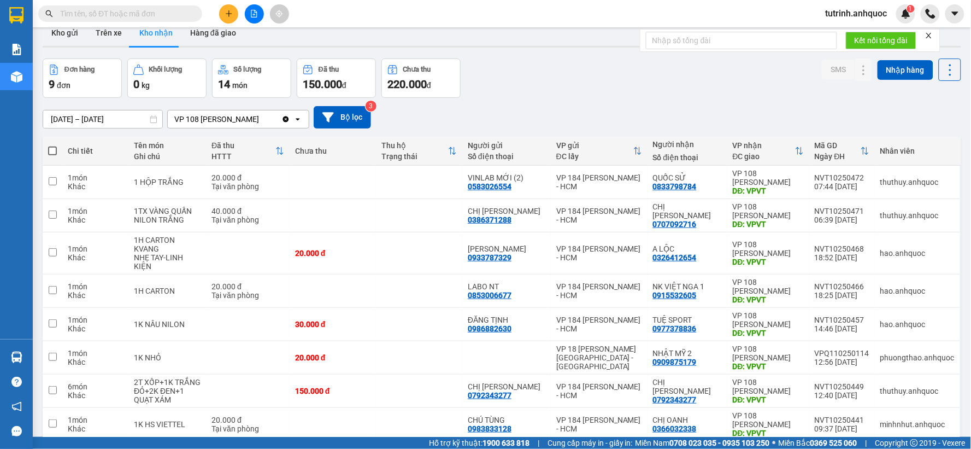
scroll to position [0, 0]
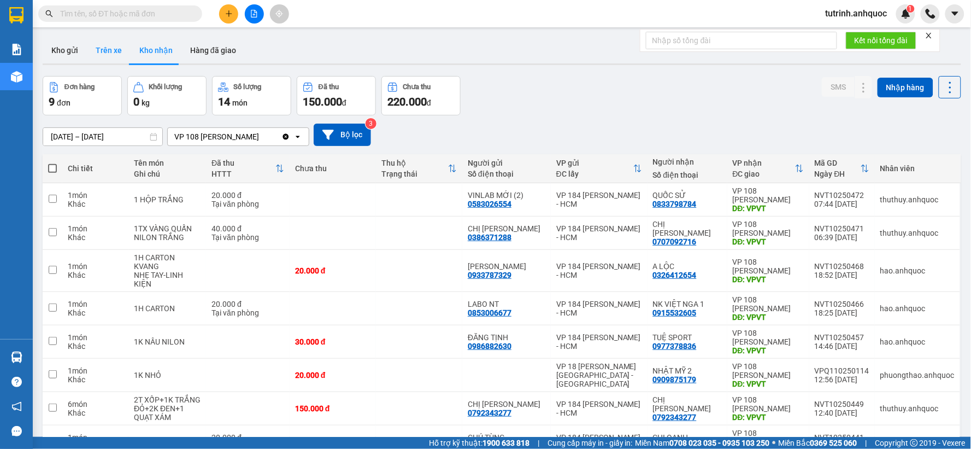
click at [110, 51] on button "Trên xe" at bounding box center [109, 50] width 44 height 26
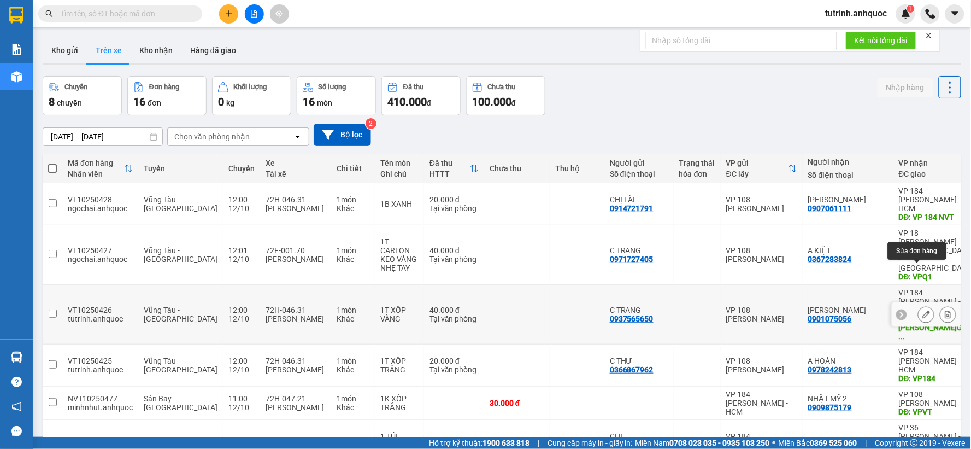
click at [923, 310] on icon at bounding box center [927, 314] width 8 height 8
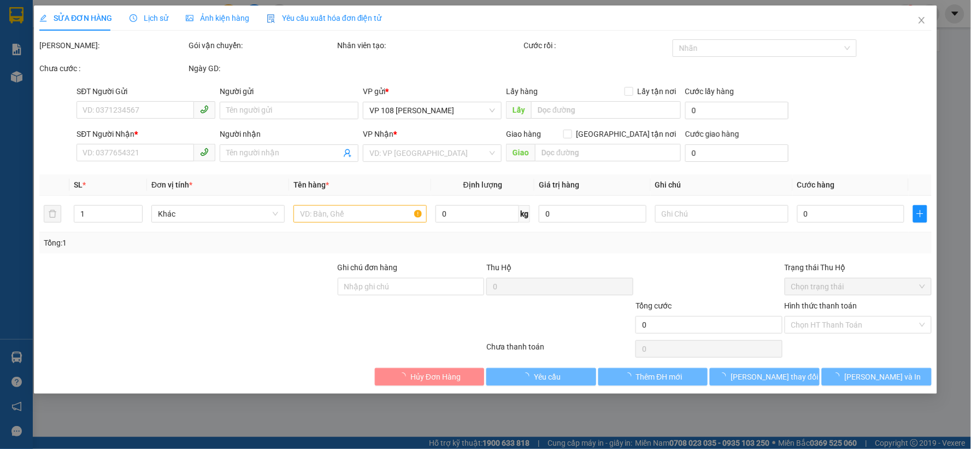
type input "0937565650"
type input "C TRANG"
type input "0901075056"
type input "[PERSON_NAME]"
type input "170 [PERSON_NAME]GÒ VẤP"
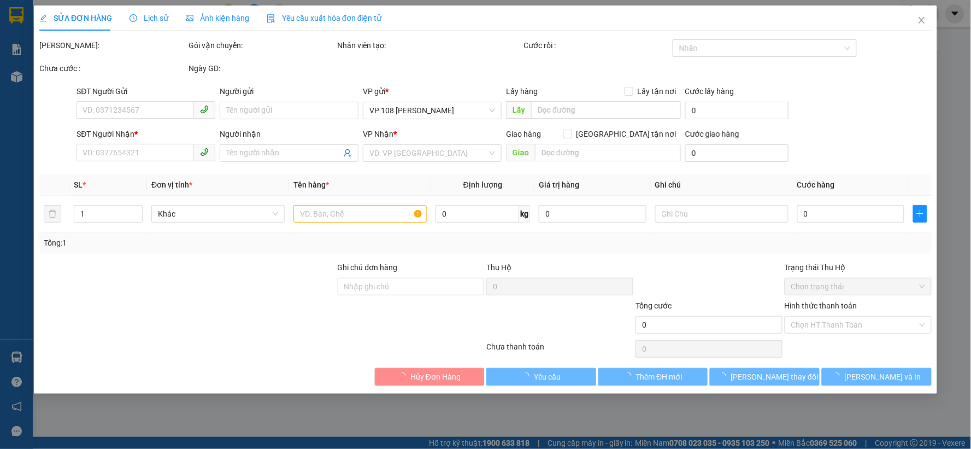
type input "40.000"
